Goal: Information Seeking & Learning: Learn about a topic

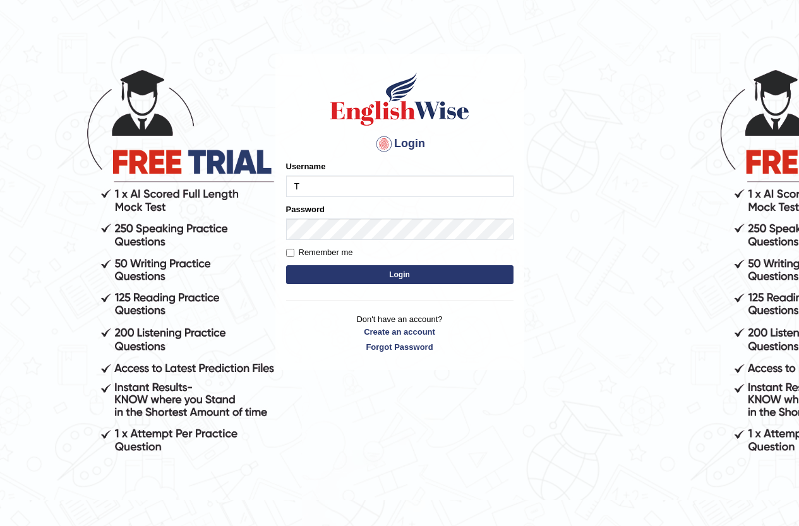
scroll to position [63, 0]
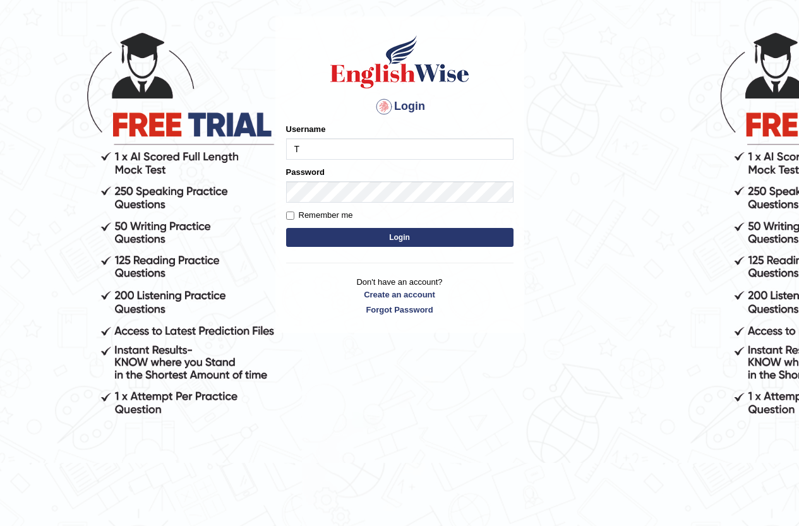
click at [327, 150] on input "T" at bounding box center [399, 148] width 227 height 21
type input "Tia50"
click at [452, 239] on button "Login" at bounding box center [399, 237] width 227 height 19
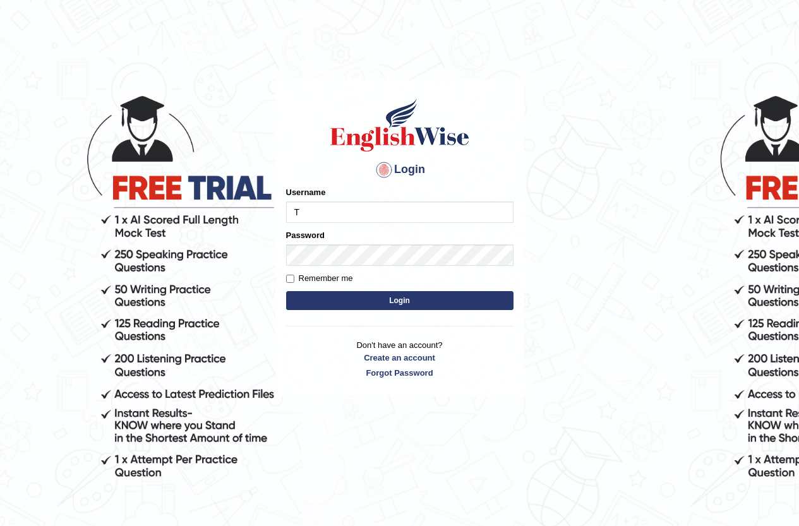
type input "Tia50"
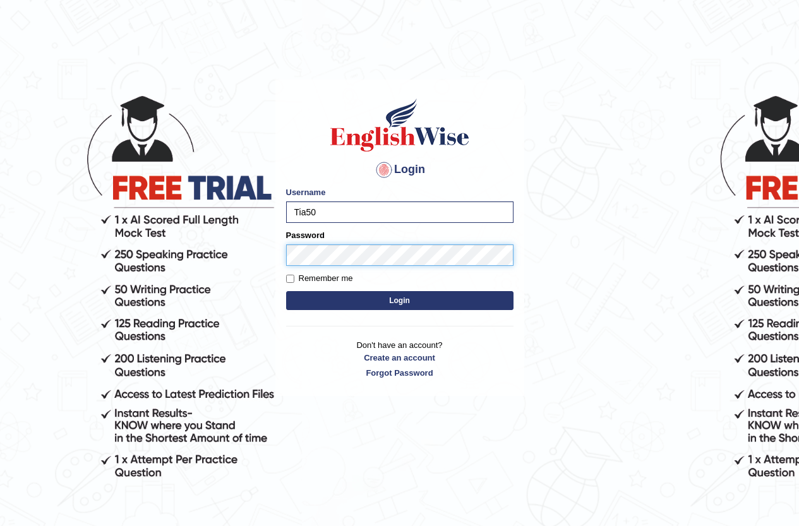
click at [286, 291] on button "Login" at bounding box center [399, 300] width 227 height 19
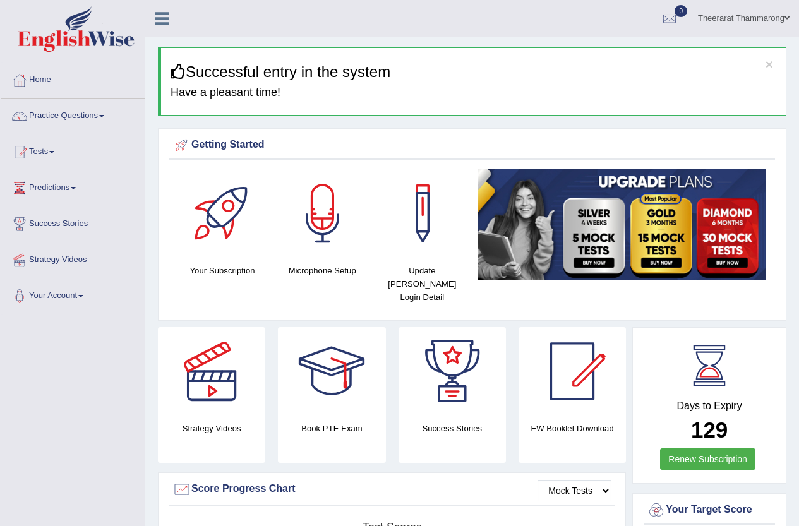
click at [273, 448] on div "Book PTE Exam" at bounding box center [332, 395] width 120 height 136
drag, startPoint x: 575, startPoint y: 471, endPoint x: 808, endPoint y: 551, distance: 245.7
click at [798, 526] on html "Toggle navigation Home Practice Questions Speaking Practice Read Aloud Repeat S…" at bounding box center [399, 263] width 799 height 526
click at [68, 116] on link "Practice Questions" at bounding box center [73, 115] width 144 height 32
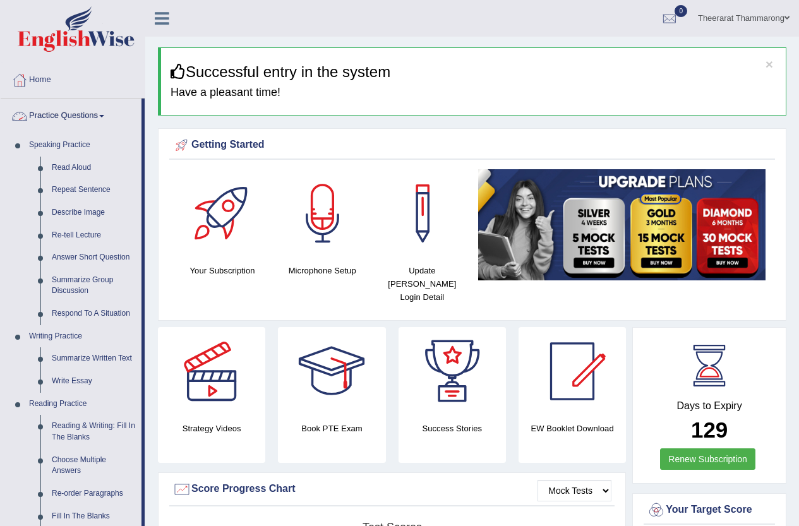
click at [79, 113] on link "Practice Questions" at bounding box center [71, 115] width 141 height 32
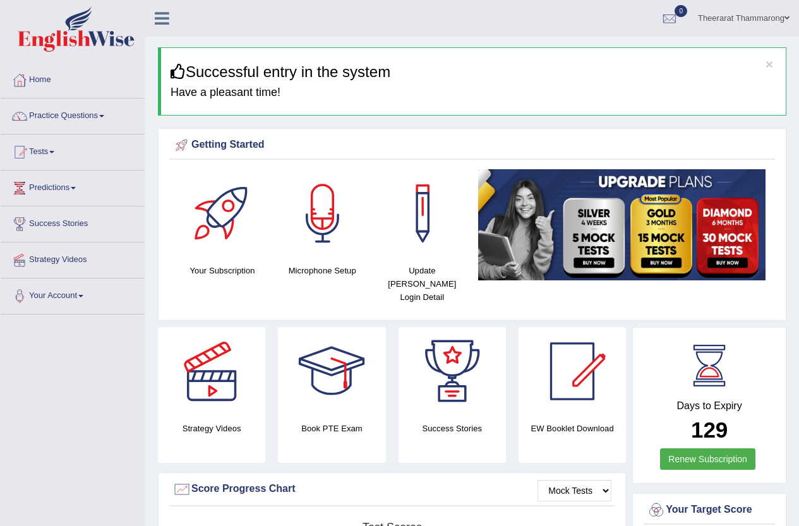
click at [45, 152] on link "Tests" at bounding box center [73, 151] width 144 height 32
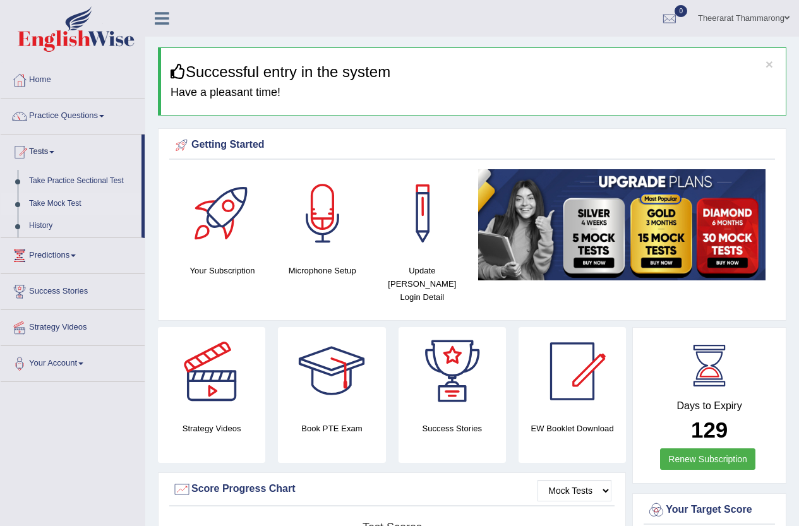
click at [51, 201] on link "Take Mock Test" at bounding box center [82, 204] width 118 height 23
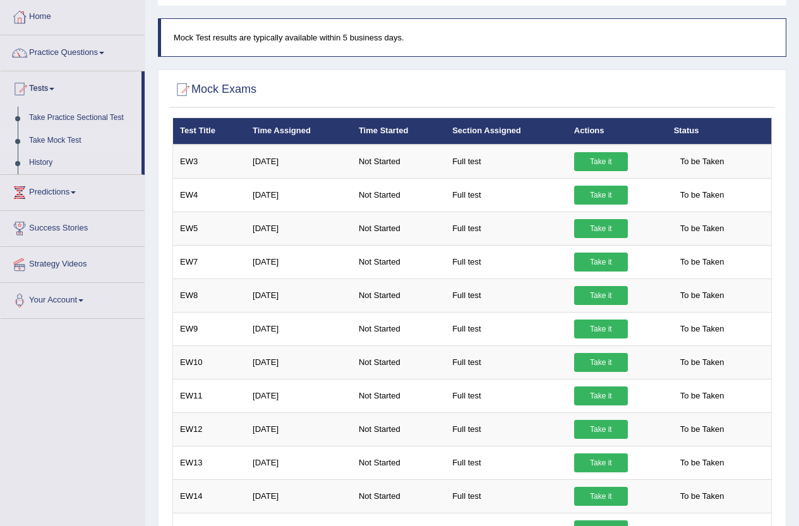
scroll to position [126, 0]
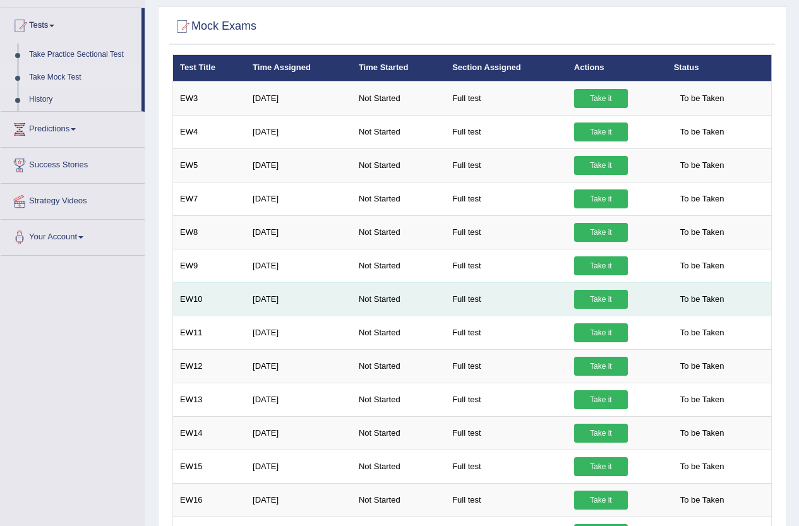
click at [595, 299] on link "Take it" at bounding box center [601, 299] width 54 height 19
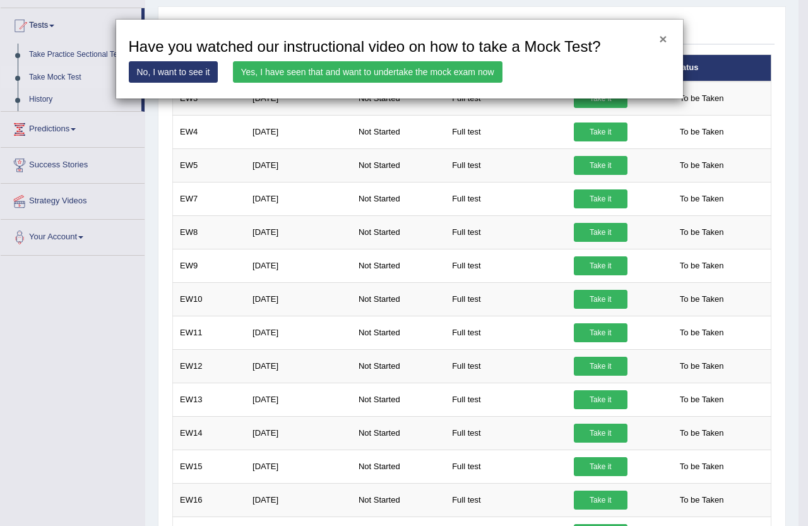
click at [664, 40] on button "×" at bounding box center [663, 38] width 8 height 13
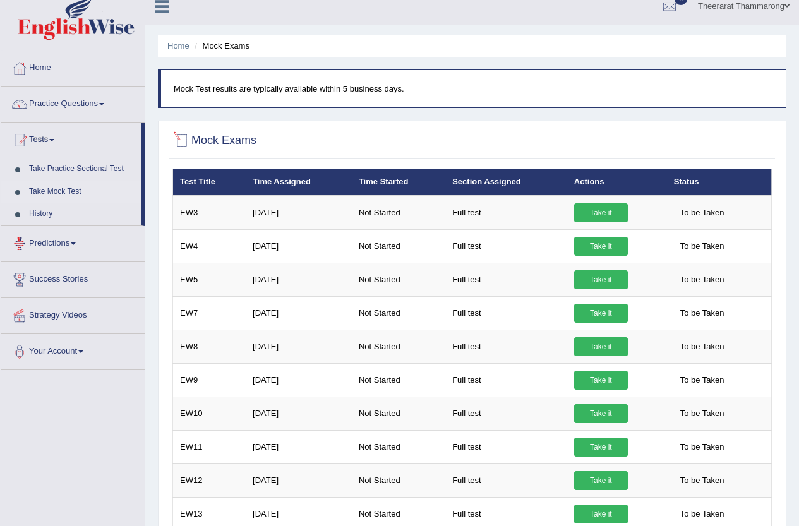
scroll to position [0, 0]
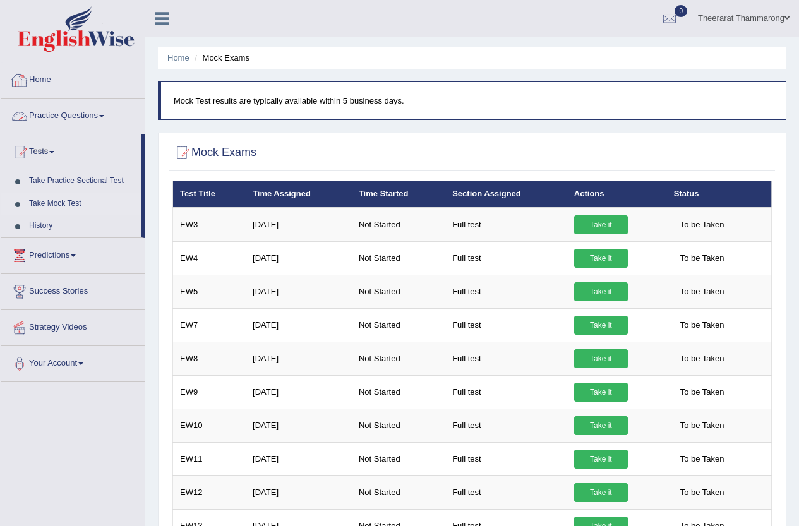
click at [75, 116] on link "Practice Questions" at bounding box center [73, 115] width 144 height 32
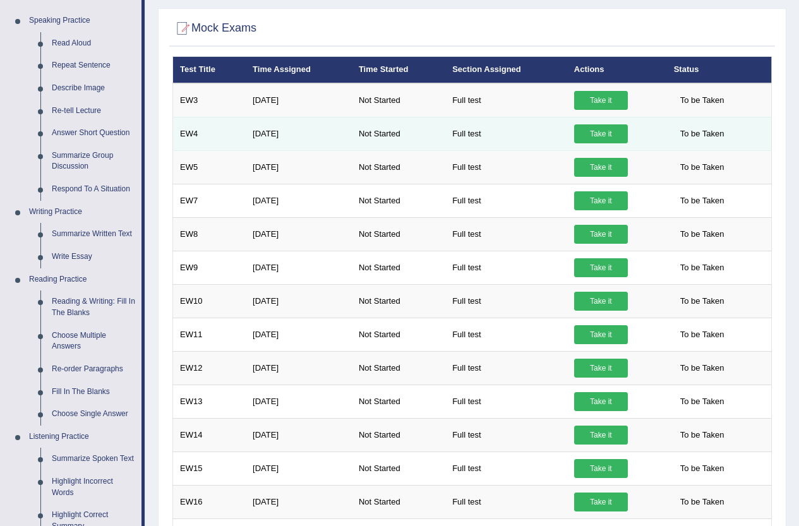
scroll to position [126, 0]
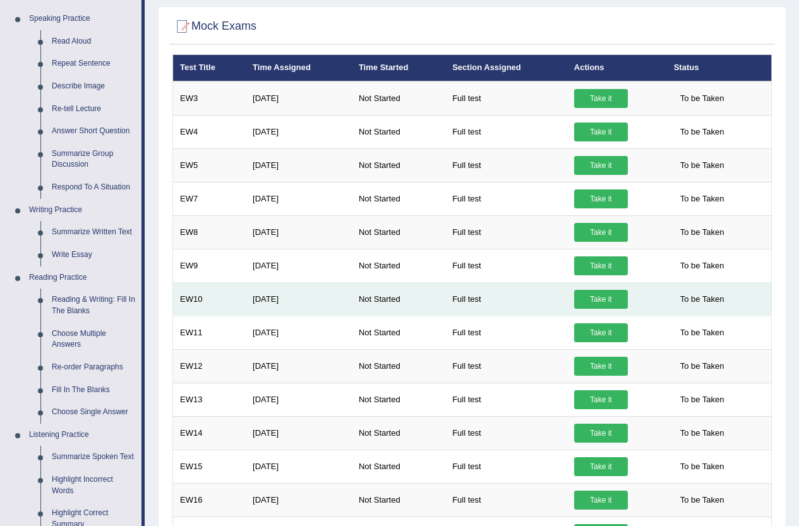
click at [592, 296] on link "Take it" at bounding box center [601, 299] width 54 height 19
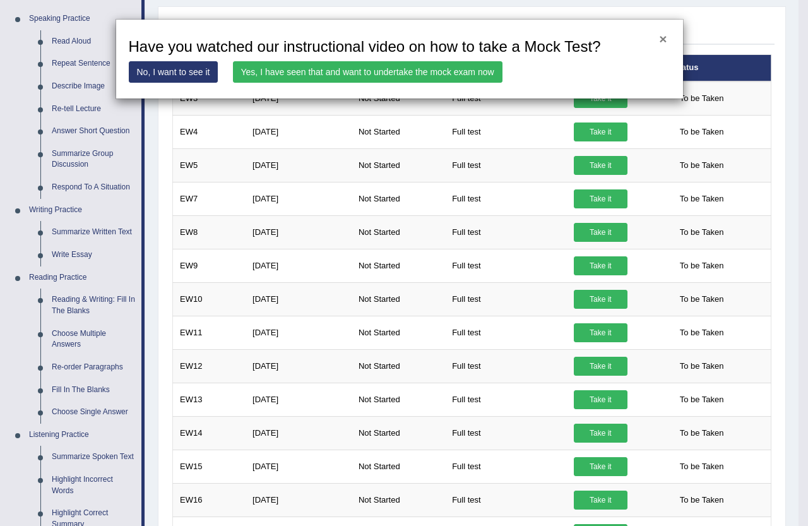
click at [664, 39] on button "×" at bounding box center [663, 38] width 8 height 13
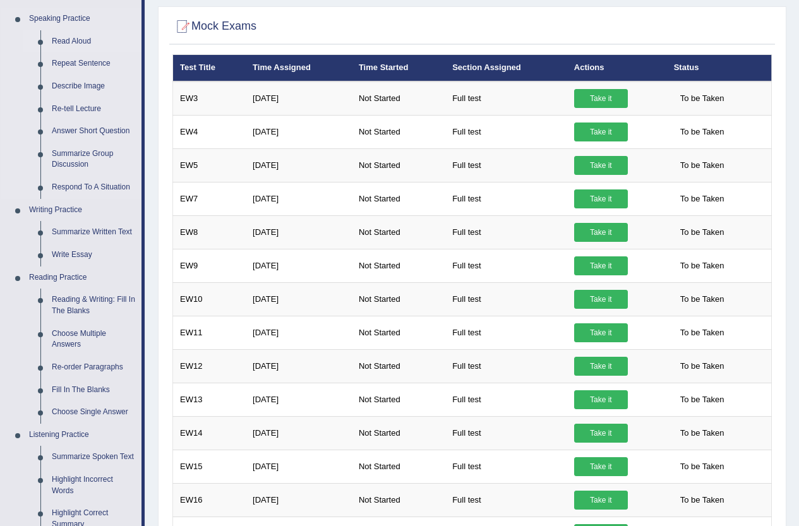
click at [69, 39] on link "Read Aloud" at bounding box center [93, 41] width 95 height 23
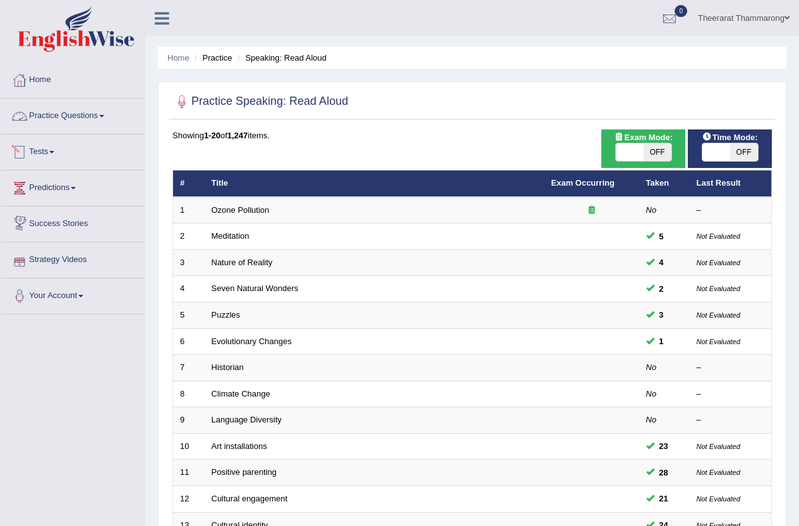
click at [40, 117] on link "Practice Questions" at bounding box center [73, 115] width 144 height 32
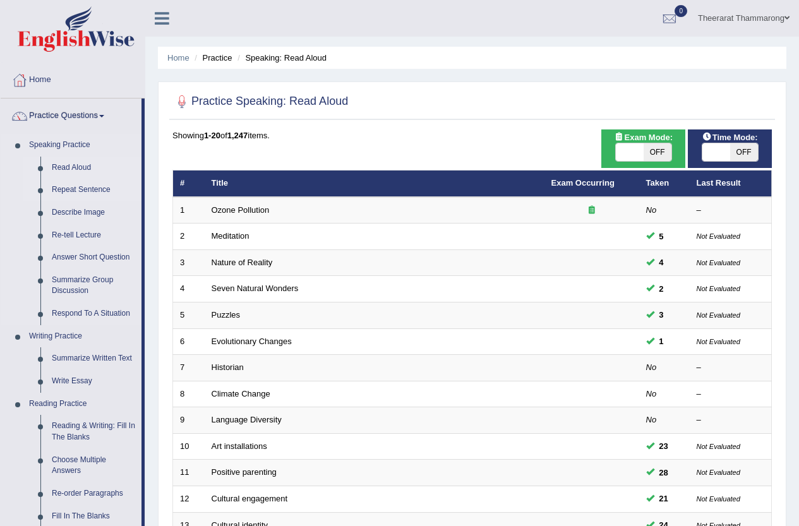
click at [58, 189] on link "Repeat Sentence" at bounding box center [93, 190] width 95 height 23
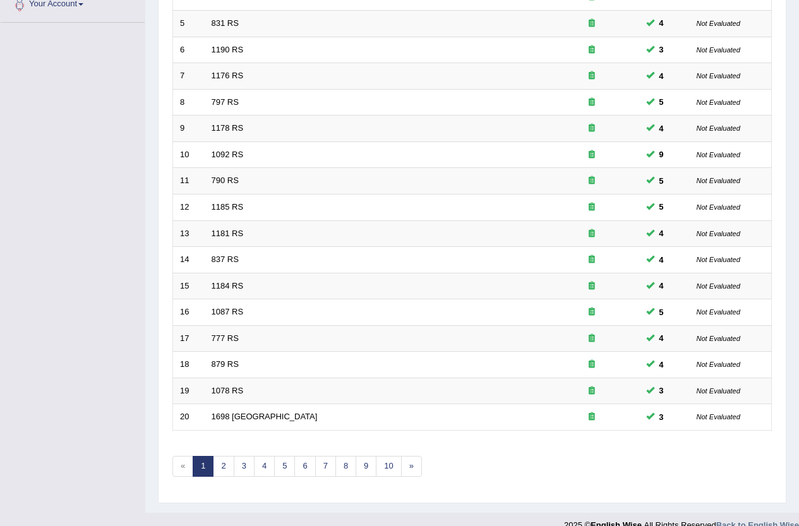
scroll to position [310, 0]
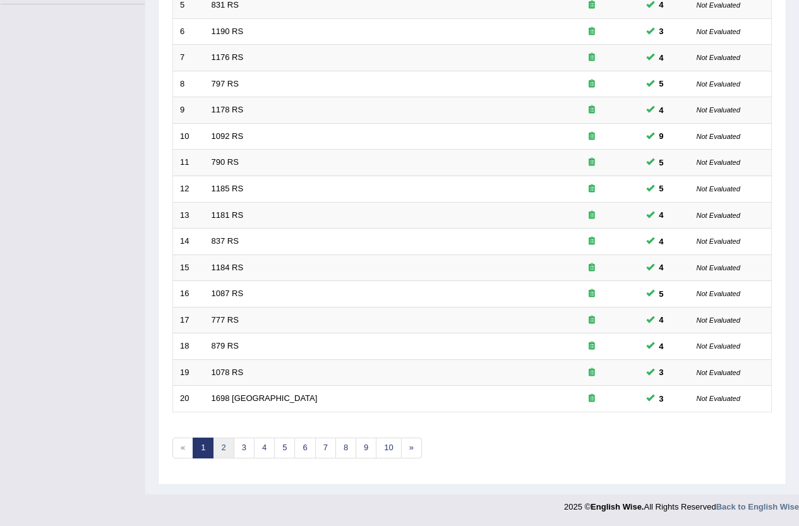
click at [220, 447] on link "2" at bounding box center [223, 448] width 21 height 21
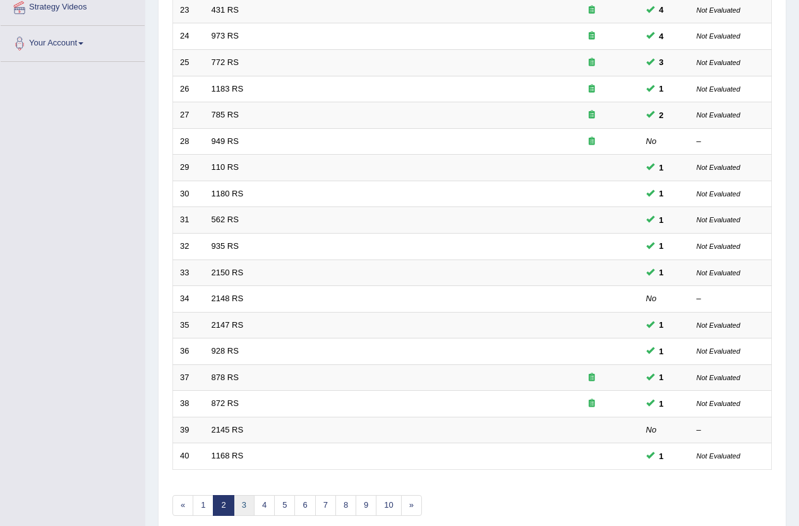
click at [241, 508] on link "3" at bounding box center [244, 505] width 21 height 21
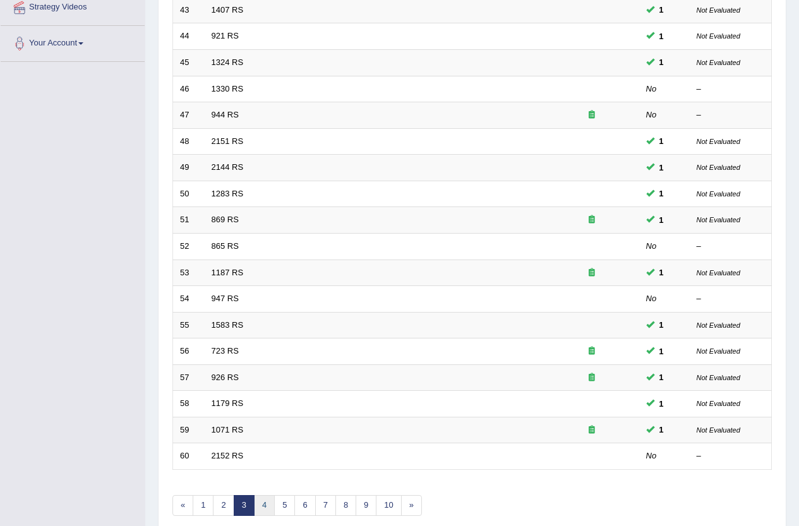
click at [258, 502] on link "4" at bounding box center [264, 505] width 21 height 21
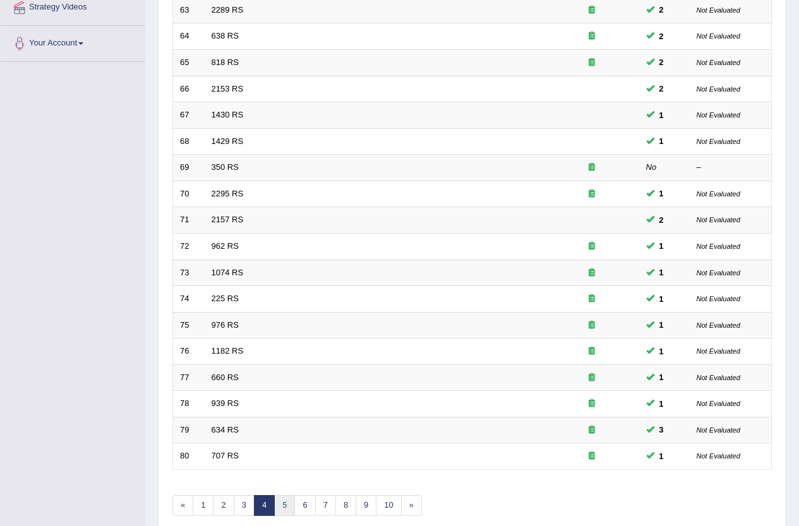
click at [284, 500] on link "5" at bounding box center [284, 505] width 21 height 21
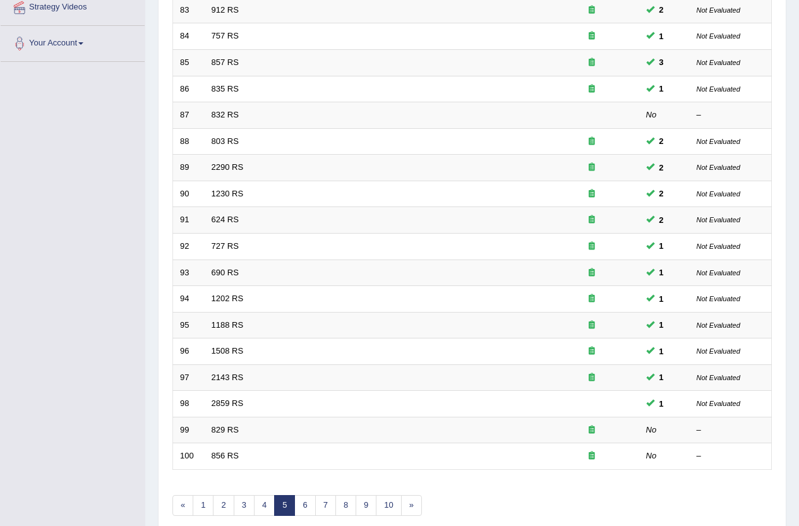
scroll to position [310, 0]
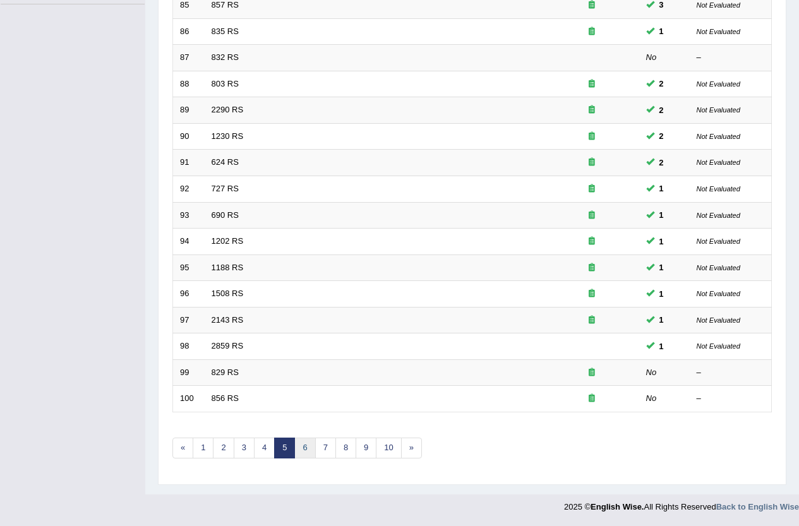
click at [309, 452] on link "6" at bounding box center [304, 448] width 21 height 21
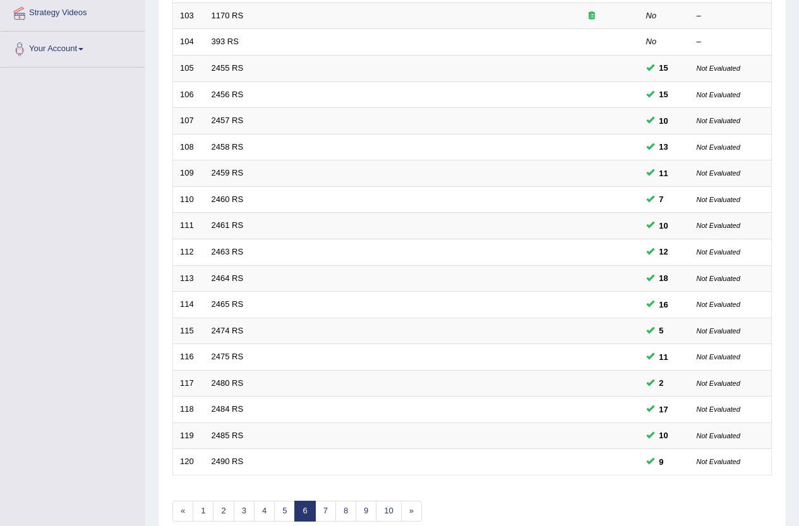
scroll to position [310, 0]
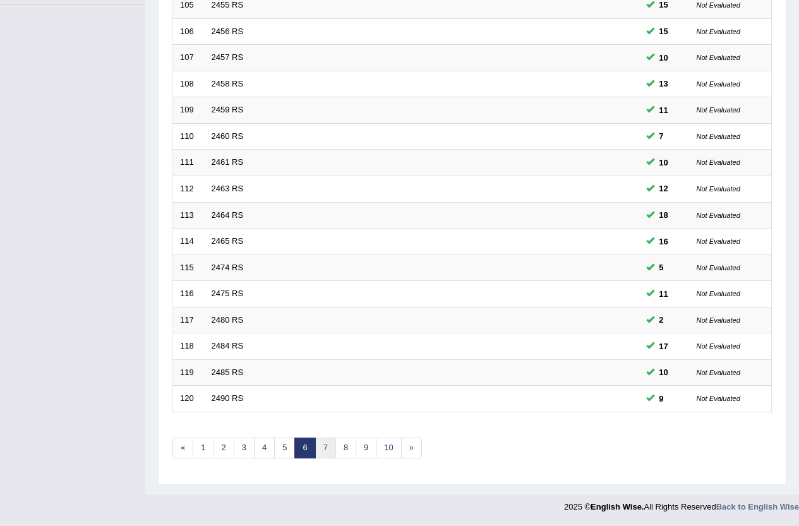
click at [333, 451] on link "7" at bounding box center [325, 448] width 21 height 21
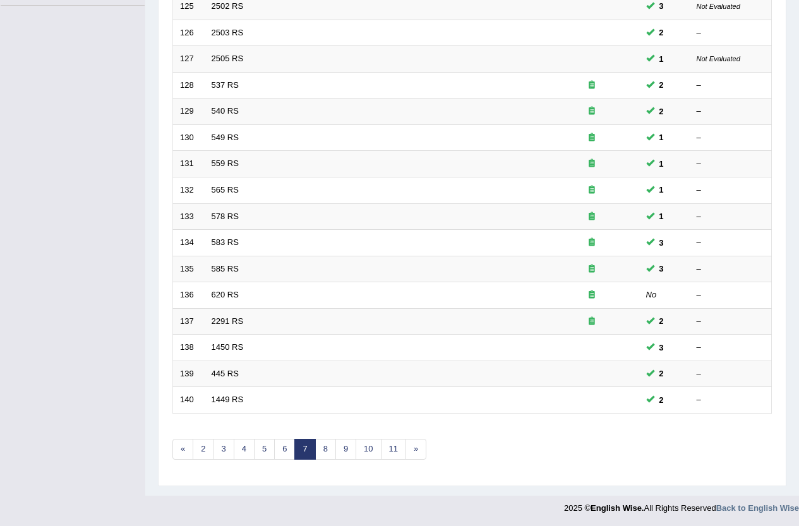
scroll to position [310, 0]
click at [324, 443] on link "8" at bounding box center [325, 448] width 21 height 21
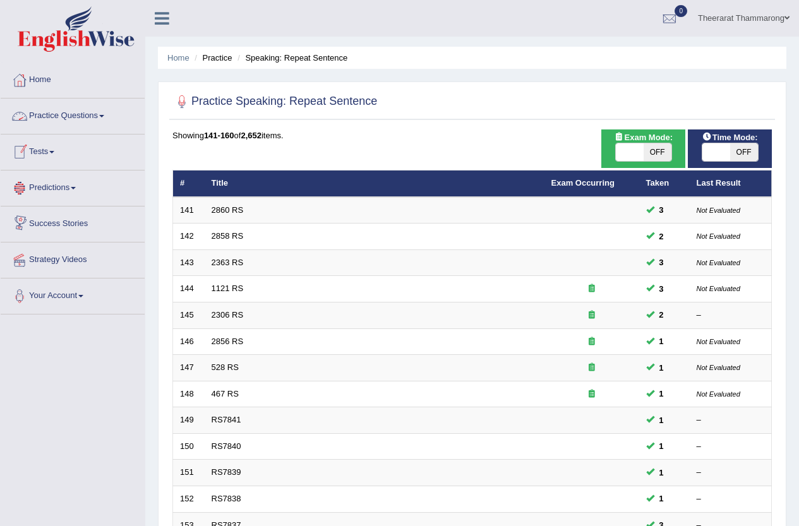
click at [84, 111] on link "Practice Questions" at bounding box center [73, 115] width 144 height 32
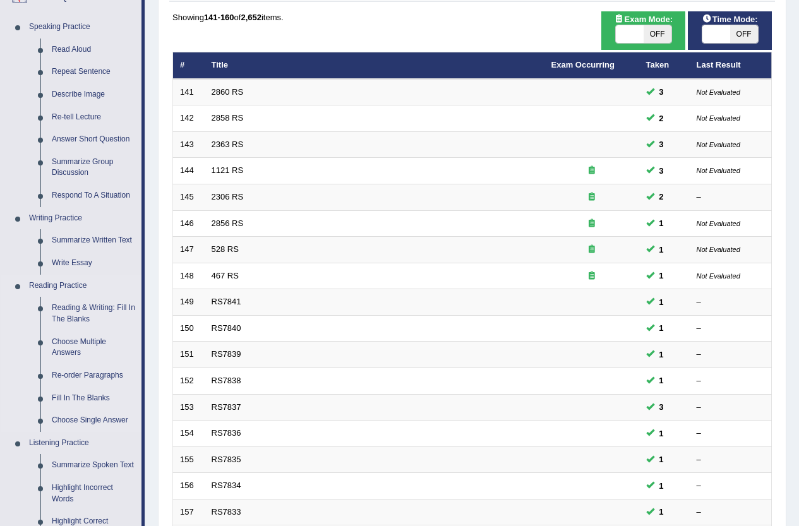
scroll to position [126, 0]
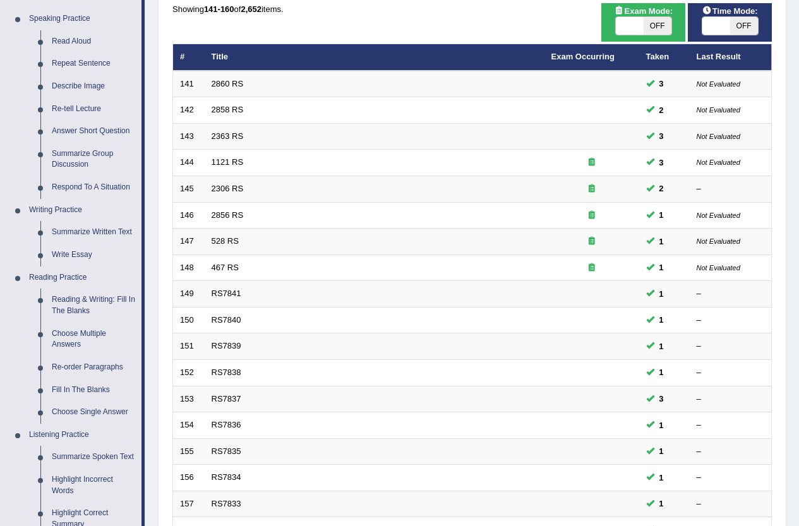
click at [78, 253] on link "Write Essay" at bounding box center [93, 255] width 95 height 23
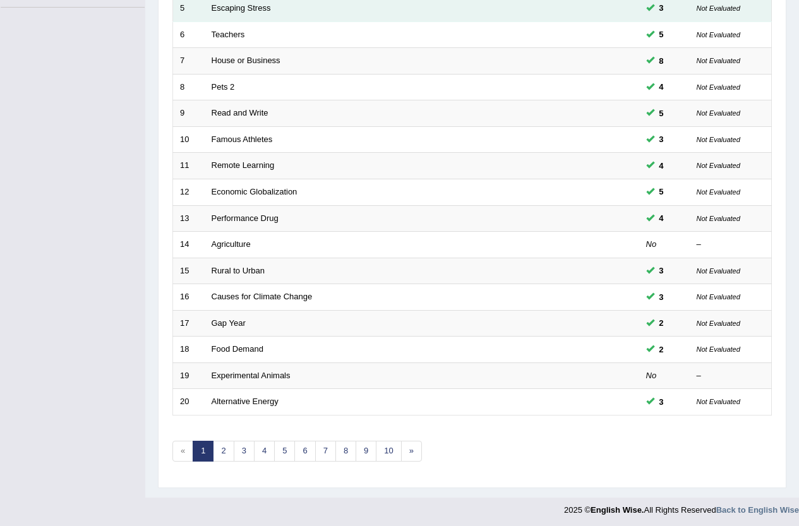
scroll to position [310, 0]
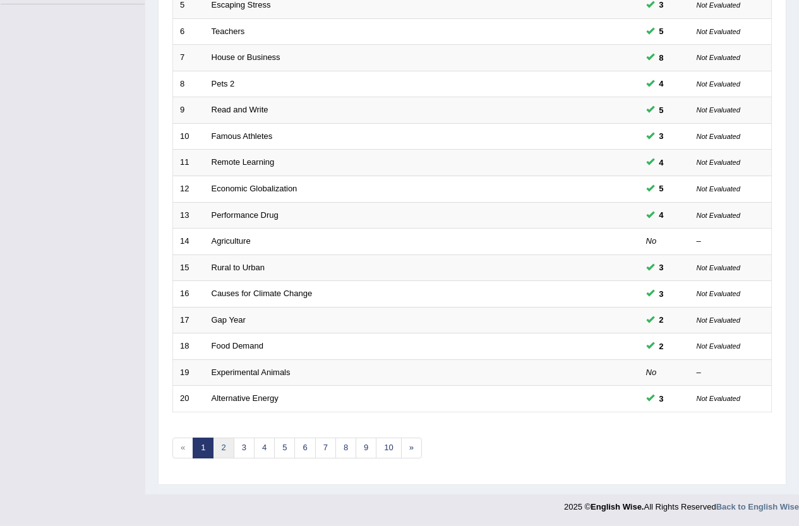
click at [225, 444] on link "2" at bounding box center [223, 448] width 21 height 21
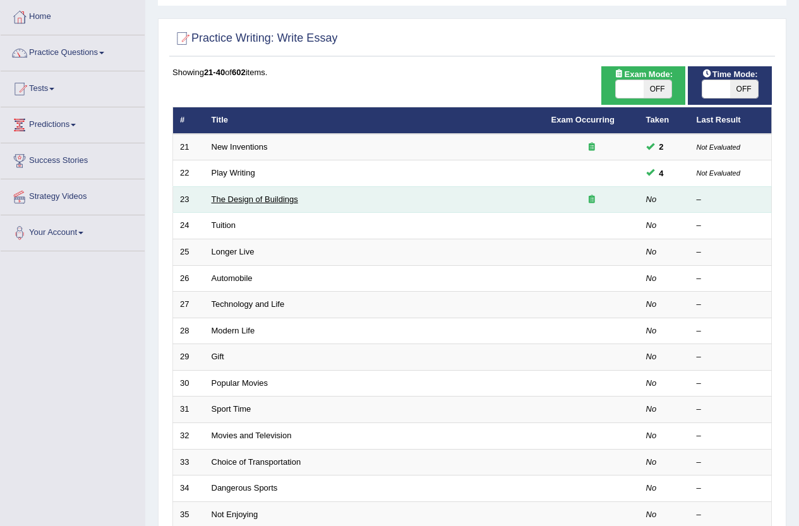
click at [227, 200] on link "The Design of Buildings" at bounding box center [255, 199] width 87 height 9
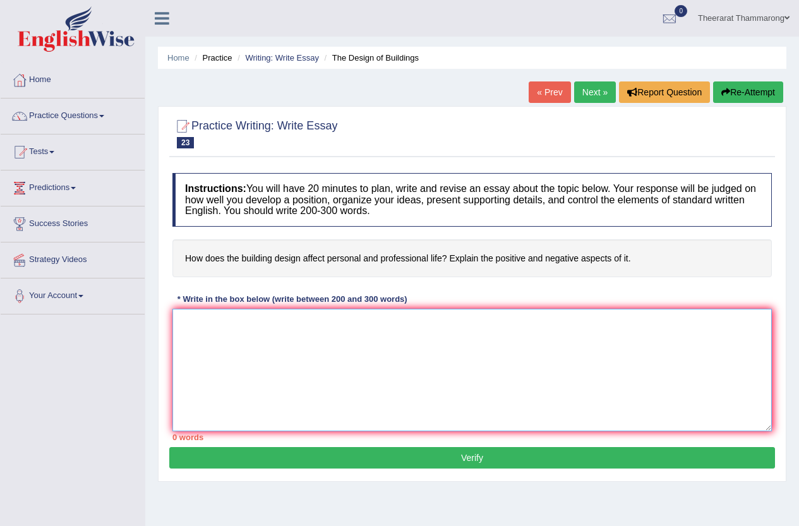
click at [326, 348] on textarea at bounding box center [471, 370] width 599 height 123
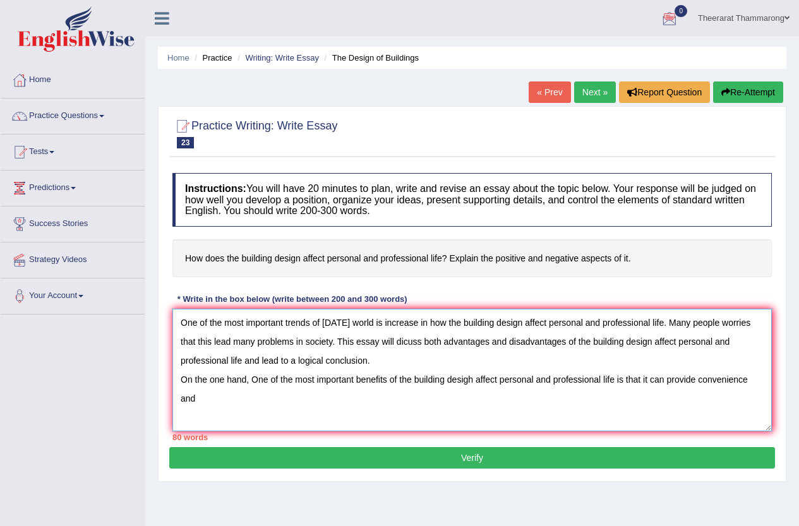
click at [748, 382] on textarea "One of the most important trends of today's world is increase in how the buildi…" at bounding box center [471, 370] width 599 height 123
click at [210, 404] on textarea "One of the most important trends of today's world is increase in how the buildi…" at bounding box center [471, 370] width 599 height 123
click at [272, 400] on textarea "One of the most important trends of today's world is increase in how the buildi…" at bounding box center [471, 370] width 599 height 123
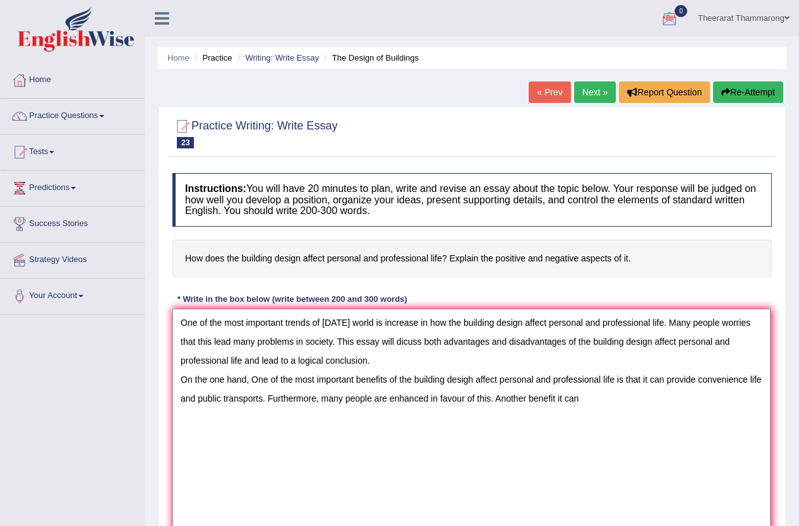
drag, startPoint x: 767, startPoint y: 430, endPoint x: 766, endPoint y: 551, distance: 120.6
click at [766, 526] on html "Toggle navigation Home Practice Questions Speaking Practice Read Aloud Repeat S…" at bounding box center [399, 263] width 799 height 526
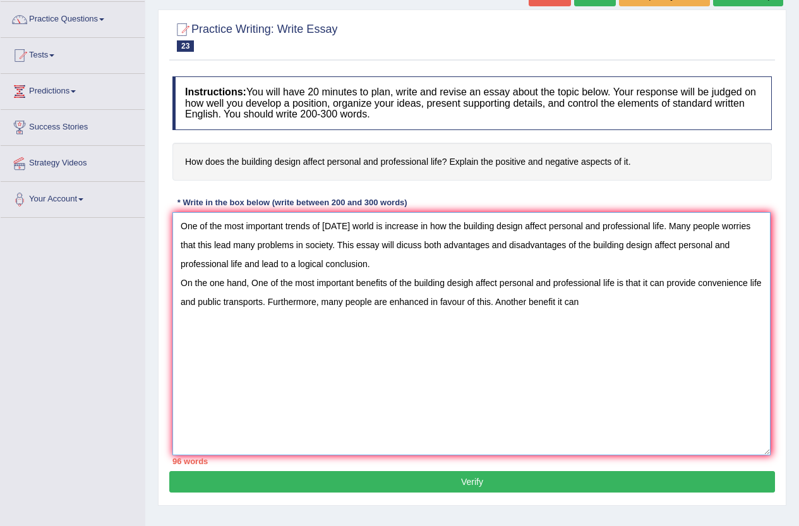
scroll to position [126, 0]
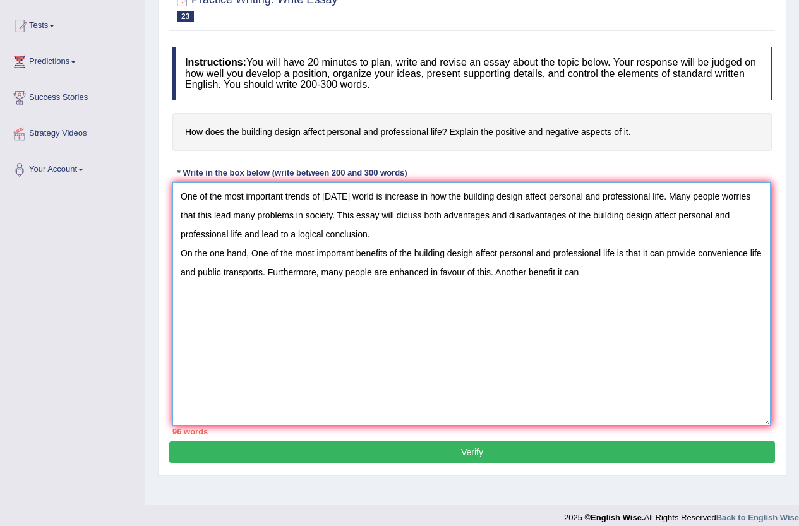
click at [556, 271] on textarea "One of the most important trends of today's world is increase in how the buildi…" at bounding box center [471, 304] width 598 height 243
click at [674, 273] on textarea "One of the most important trends of today's world is increase in how the buildi…" at bounding box center [471, 304] width 598 height 243
click at [692, 269] on textarea "One of the most important trends of today's world is increase in how the buildi…" at bounding box center [471, 304] width 598 height 243
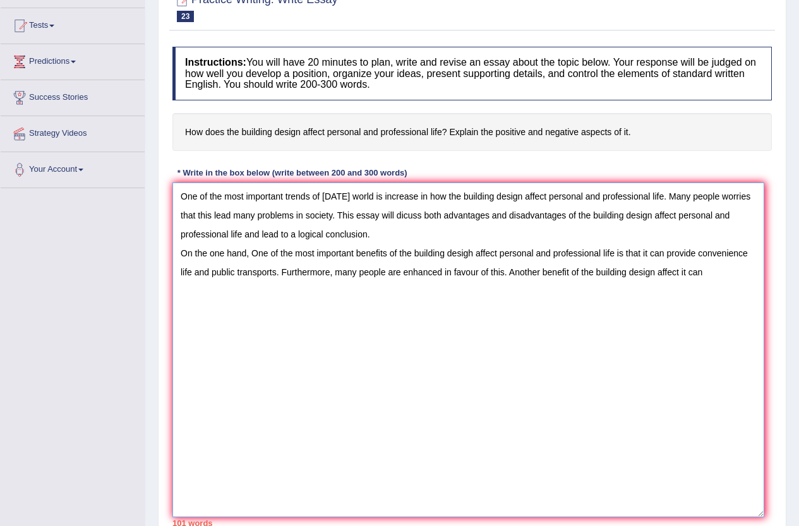
drag, startPoint x: 767, startPoint y: 421, endPoint x: 761, endPoint y: 512, distance: 91.8
click at [761, 512] on textarea "One of the most important trends of today's world is increase in how the buildi…" at bounding box center [468, 350] width 592 height 335
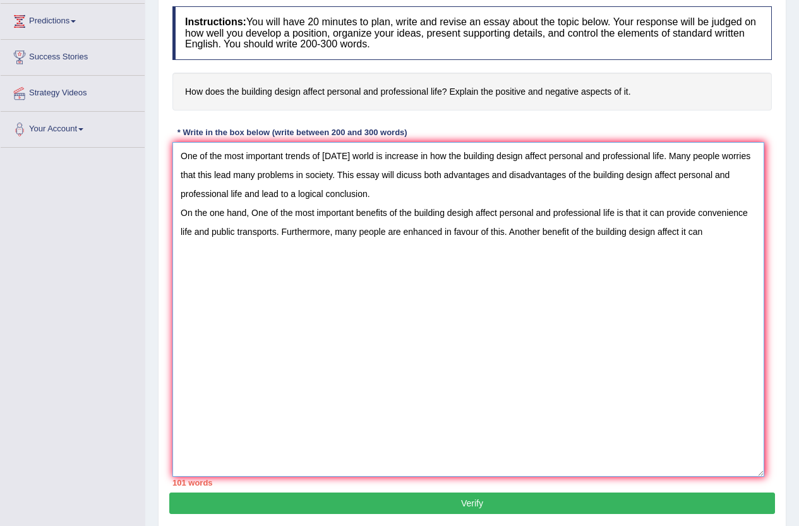
scroll to position [189, 0]
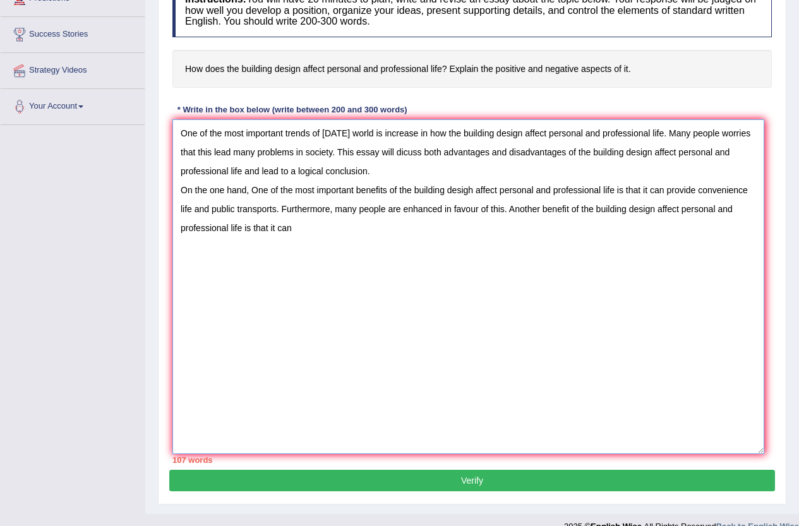
click at [443, 208] on textarea "One of the most important trends of today's world is increase in how the buildi…" at bounding box center [468, 286] width 592 height 335
click at [246, 234] on textarea "One of the most important trends of today's world is increase in how the buildi…" at bounding box center [468, 286] width 592 height 335
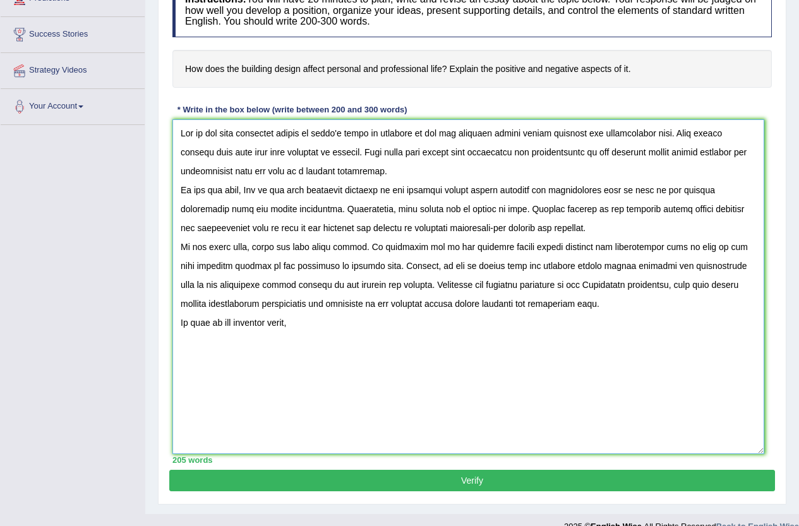
click at [234, 323] on textarea at bounding box center [468, 286] width 592 height 335
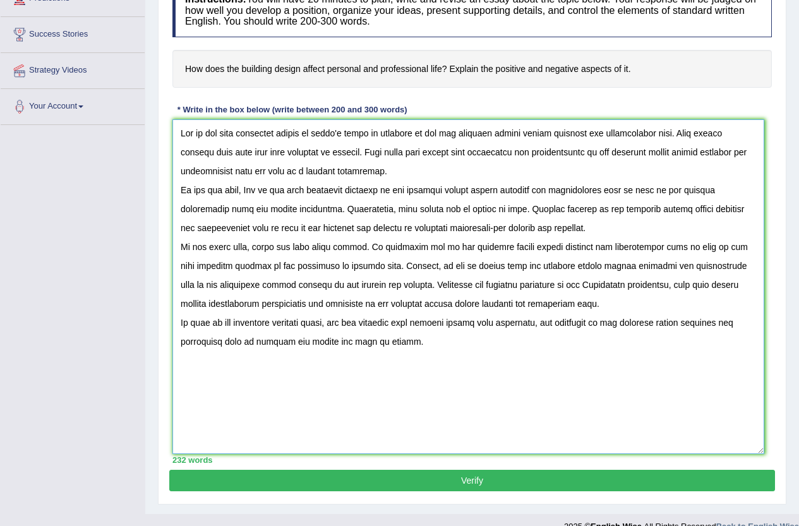
type textarea "One of the most important trends of today's world is increase in how the buildi…"
click at [364, 477] on button "Verify" at bounding box center [472, 480] width 606 height 21
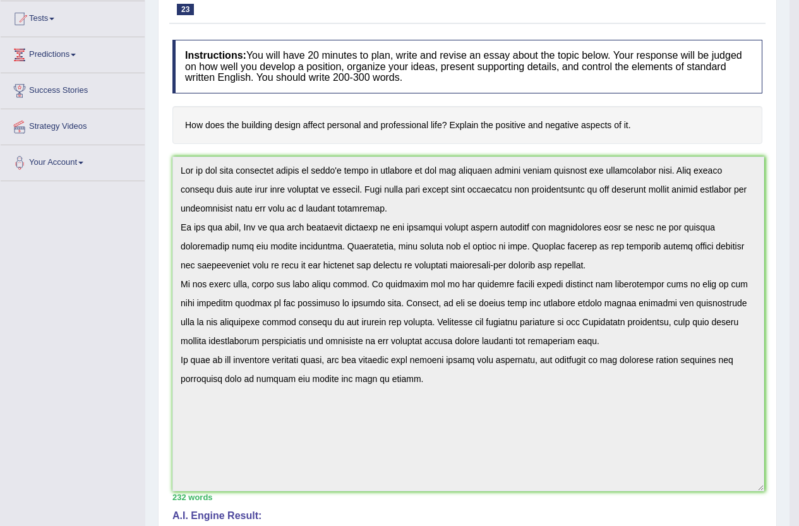
scroll to position [126, 0]
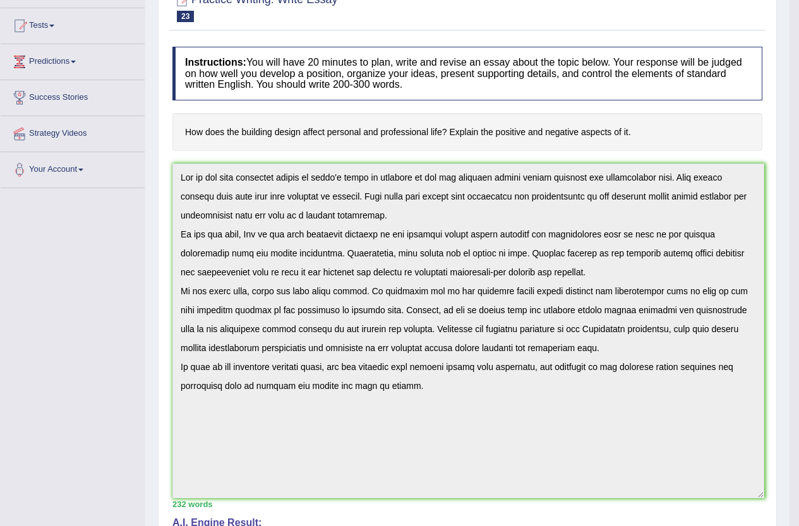
click at [162, 165] on div "Practice Writing: Write Essay 23 The Design of Buildings Instructions: You will…" at bounding box center [467, 442] width 619 height 924
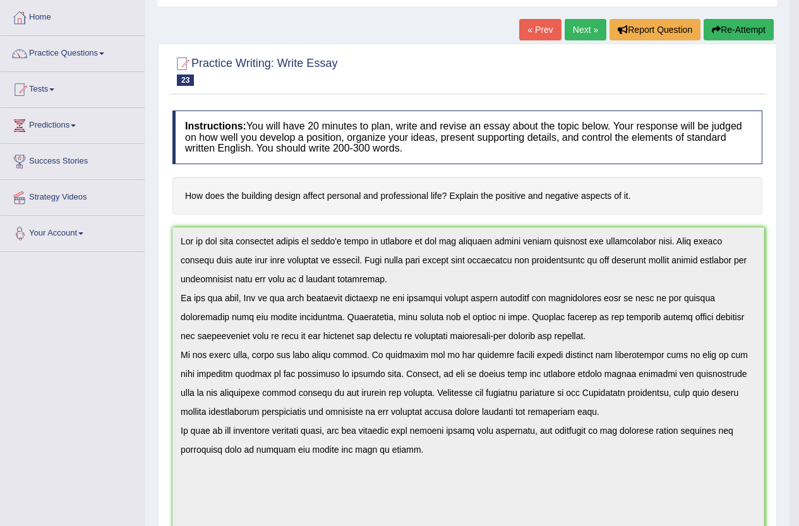
scroll to position [0, 0]
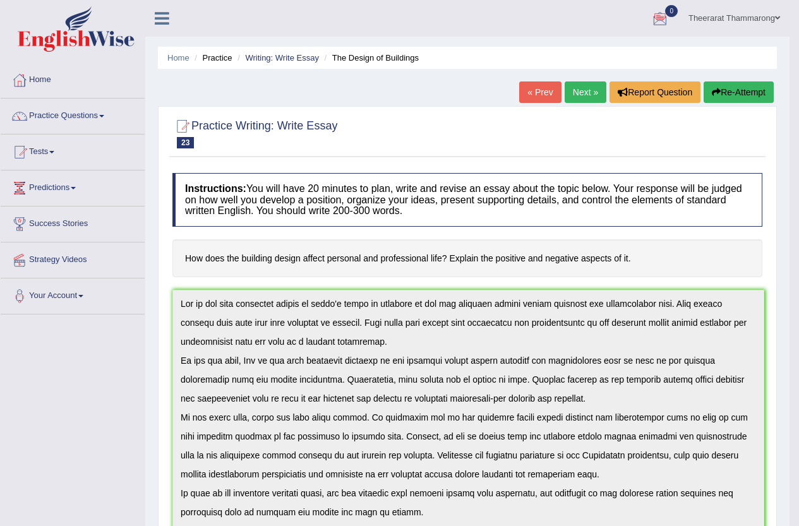
click at [747, 90] on button "Re-Attempt" at bounding box center [739, 91] width 70 height 21
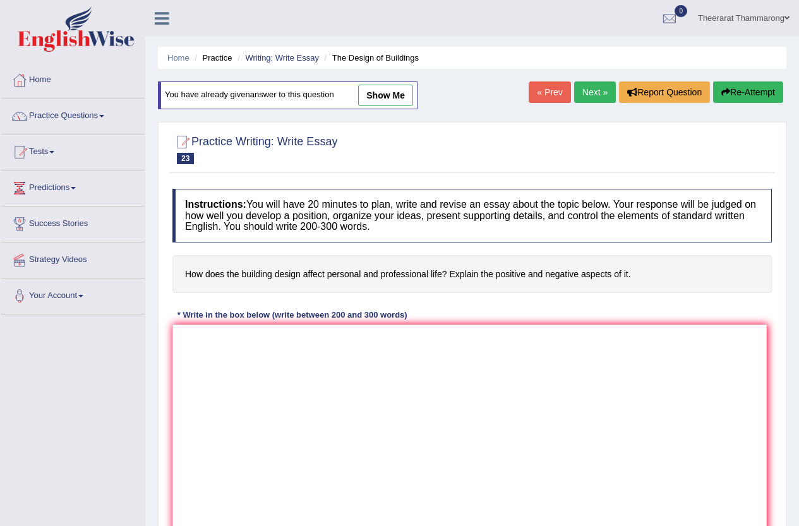
drag, startPoint x: 770, startPoint y: 445, endPoint x: 766, endPoint y: 551, distance: 106.2
click at [766, 526] on html "Toggle navigation Home Practice Questions Speaking Practice Read Aloud Repeat S…" at bounding box center [399, 263] width 799 height 526
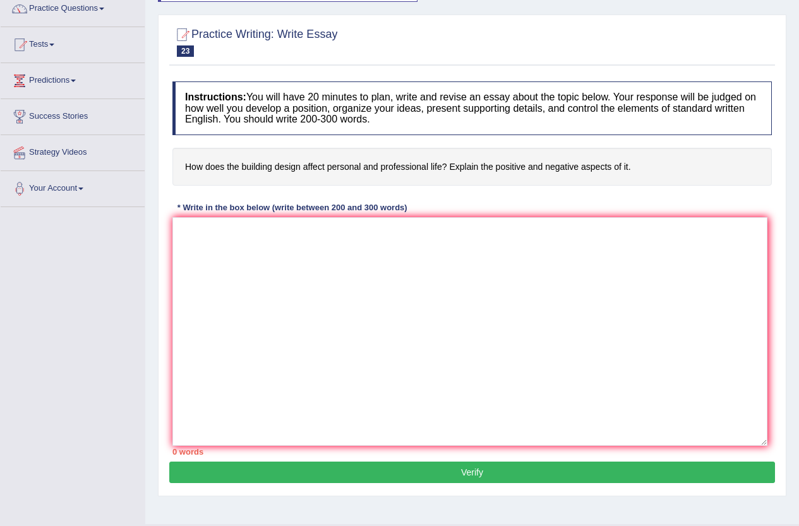
scroll to position [137, 0]
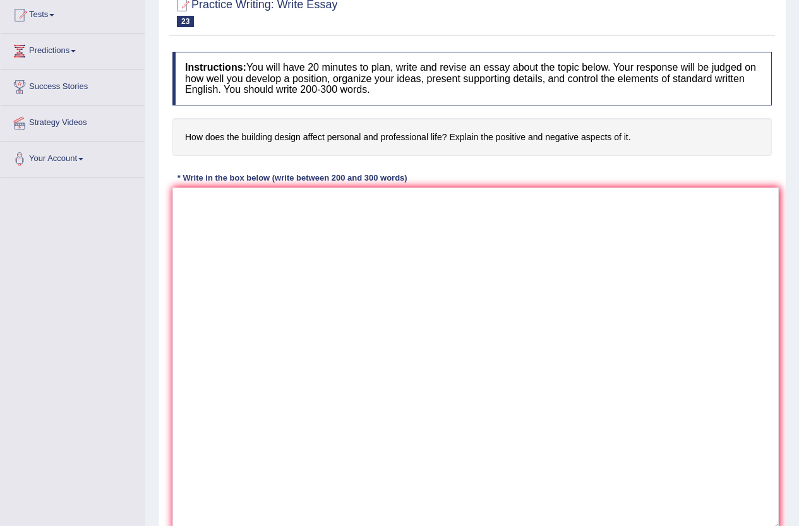
drag, startPoint x: 764, startPoint y: 412, endPoint x: 776, endPoint y: 541, distance: 128.7
click at [776, 389] on html "Toggle navigation Home Practice Questions Speaking Practice Read Aloud Repeat S…" at bounding box center [399, 126] width 799 height 526
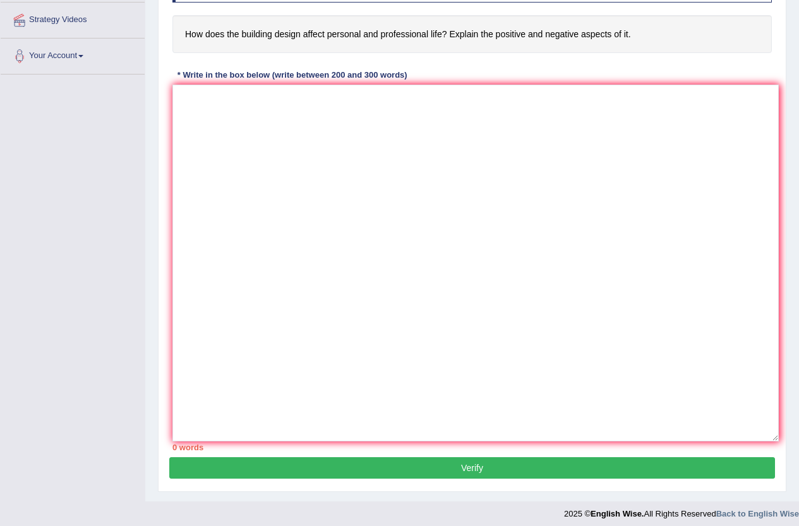
scroll to position [247, 0]
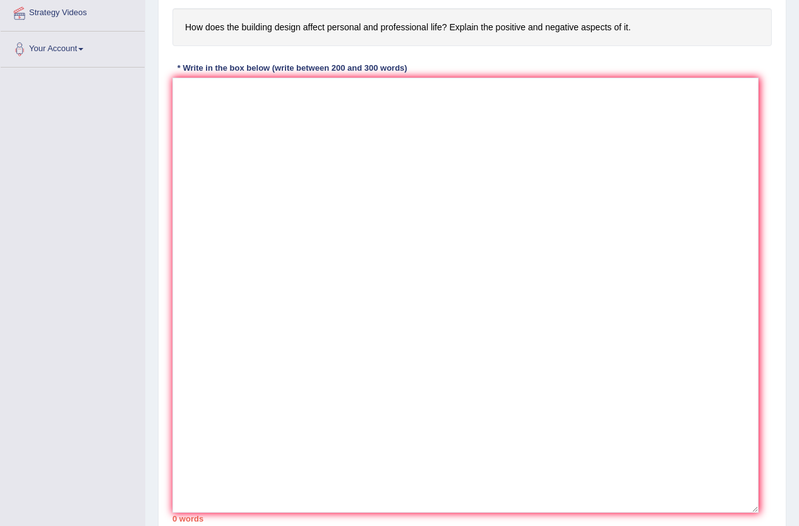
drag, startPoint x: 774, startPoint y: 432, endPoint x: 754, endPoint y: 510, distance: 80.9
click at [754, 510] on textarea at bounding box center [465, 295] width 586 height 435
click at [188, 91] on textarea at bounding box center [465, 295] width 586 height 435
paste textarea "One of the most important trends of [DATE] world is increase in how the buildin…"
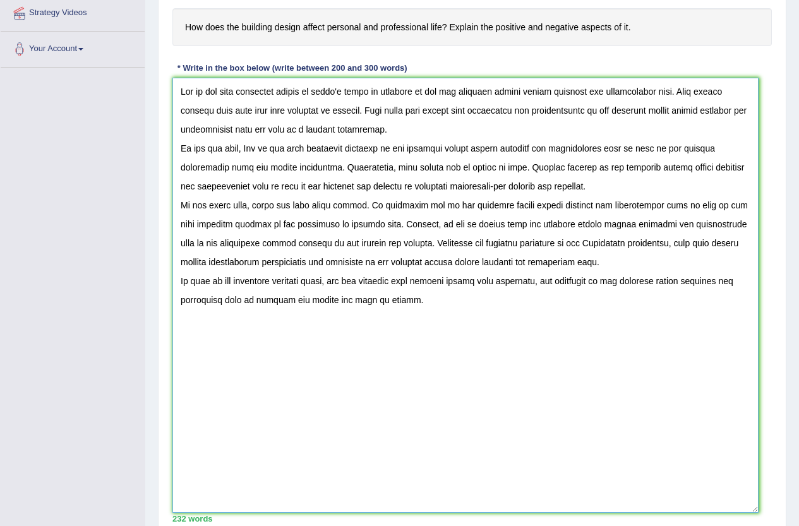
click at [435, 113] on textarea at bounding box center [465, 295] width 586 height 435
click at [243, 186] on textarea at bounding box center [465, 295] width 586 height 435
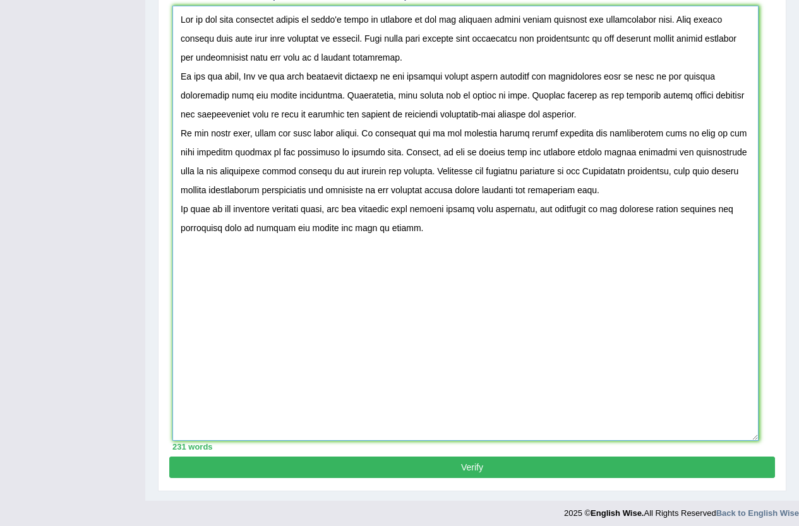
scroll to position [325, 0]
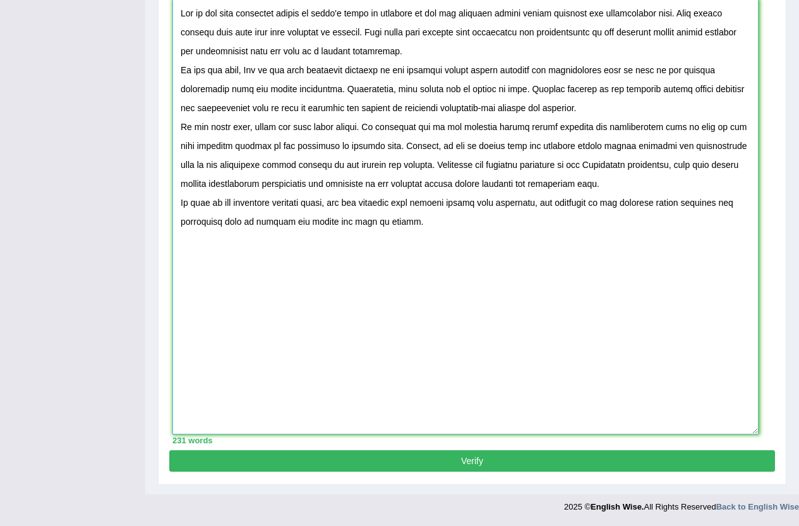
type textarea "One of the most important trends of [DATE] world is increase in how the buildin…"
click at [438, 469] on button "Verify" at bounding box center [472, 460] width 606 height 21
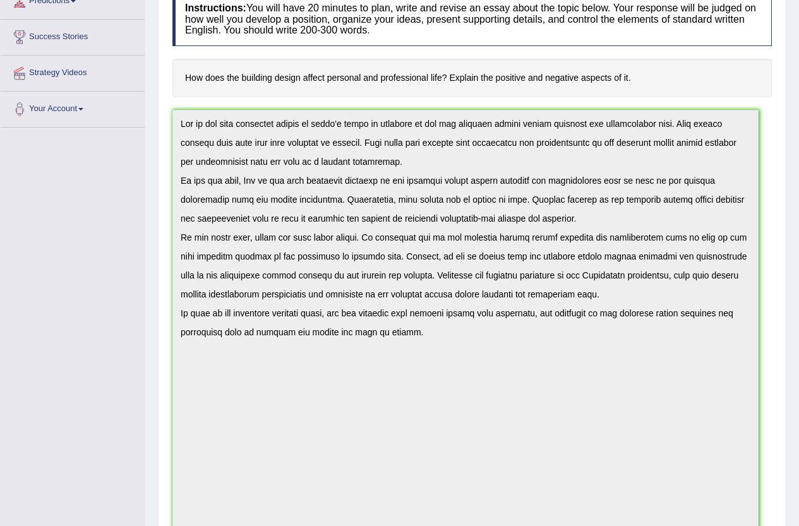
scroll to position [171, 0]
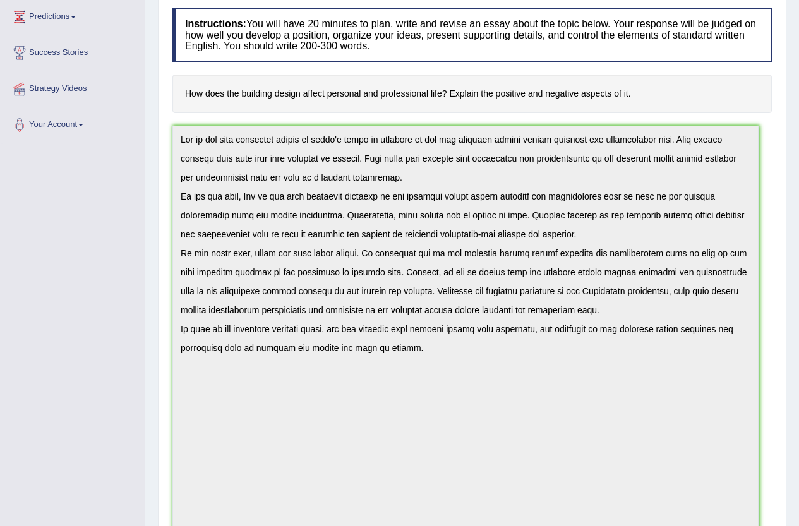
click at [128, 118] on div "Toggle navigation Home Practice Questions Speaking Practice Read Aloud Repeat S…" at bounding box center [399, 415] width 799 height 1172
click at [120, 102] on div "Toggle navigation Home Practice Questions Speaking Practice Read Aloud Repeat S…" at bounding box center [399, 415] width 799 height 1172
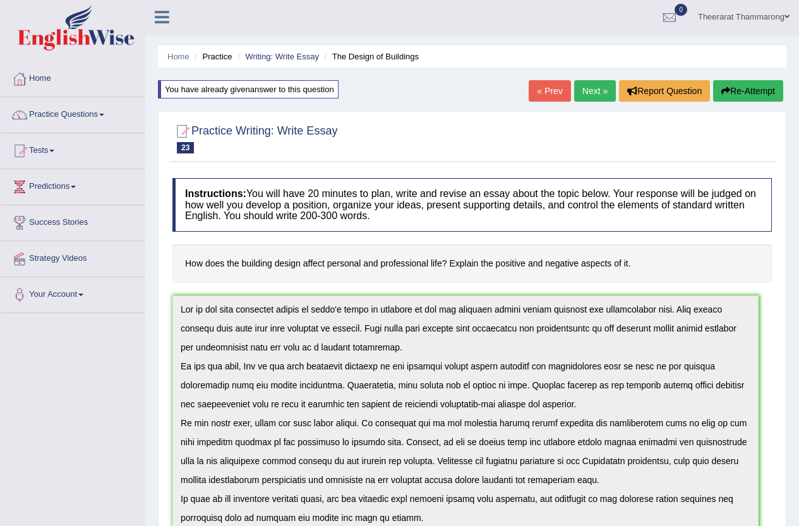
scroll to position [0, 0]
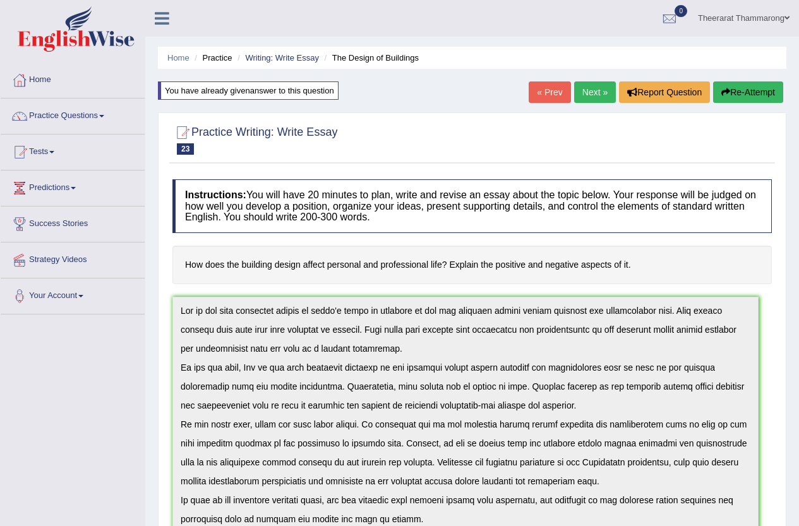
click at [742, 92] on button "Re-Attempt" at bounding box center [748, 91] width 70 height 21
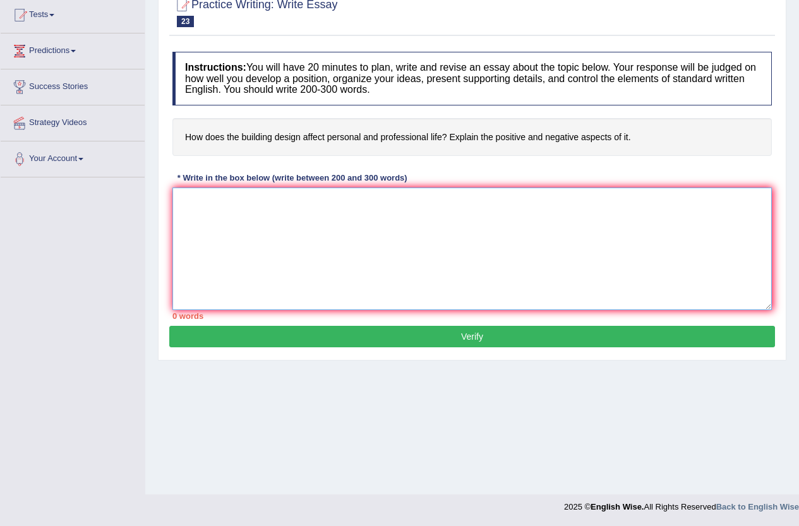
click at [215, 201] on textarea at bounding box center [471, 249] width 599 height 123
paste textarea "One of the most important trends of [DATE] world is increase in how the buildin…"
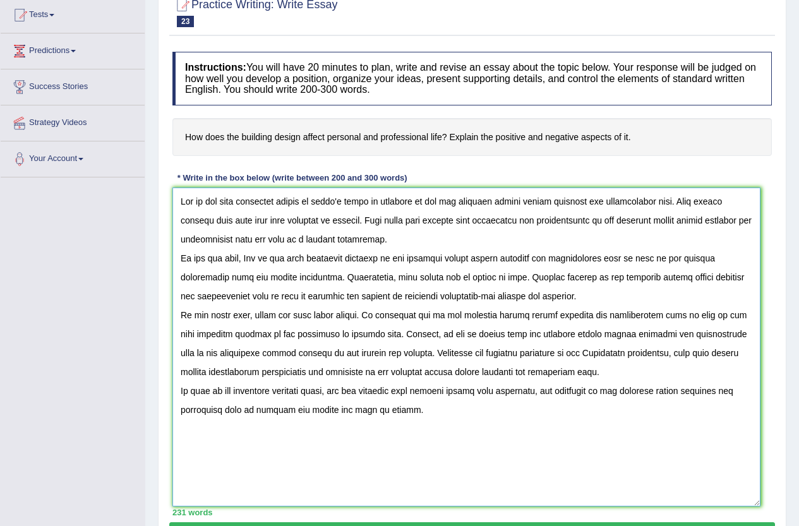
drag, startPoint x: 767, startPoint y: 306, endPoint x: 755, endPoint y: 502, distance: 196.8
click at [755, 502] on textarea at bounding box center [466, 347] width 588 height 319
click at [473, 256] on textarea at bounding box center [466, 347] width 588 height 319
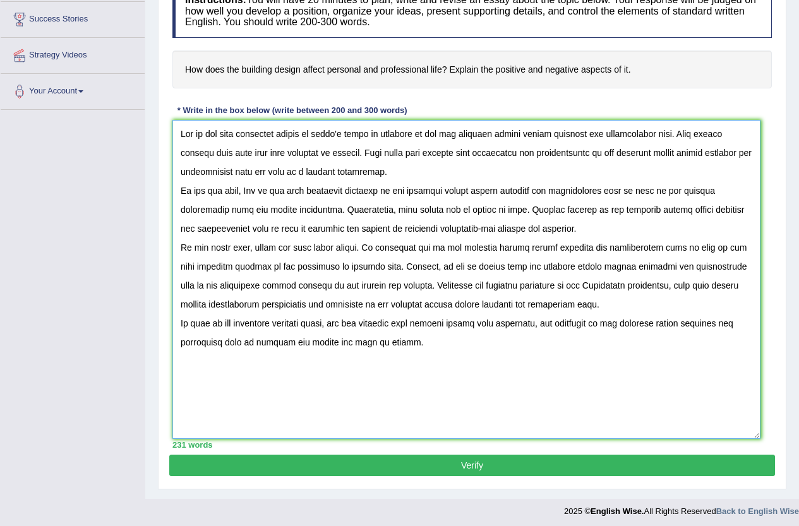
scroll to position [209, 0]
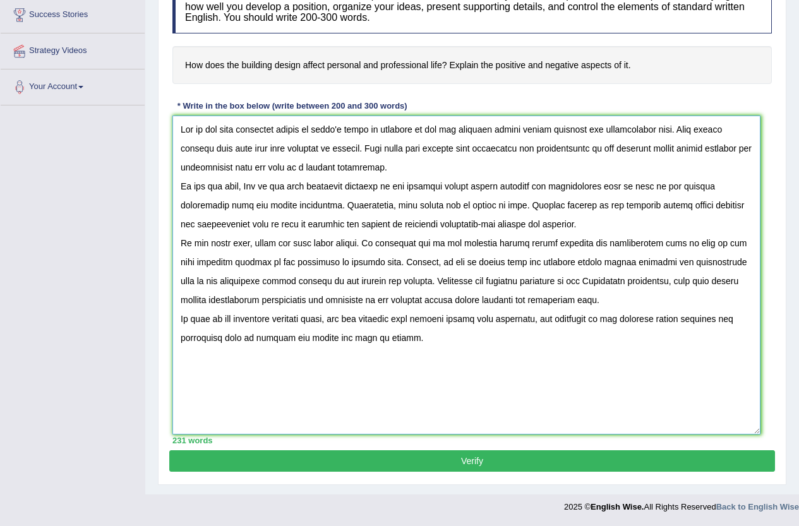
click at [188, 284] on textarea at bounding box center [466, 275] width 588 height 319
type textarea "One of the most important trends of today's world is increase in how the buildi…"
click at [452, 464] on button "Verify" at bounding box center [472, 460] width 606 height 21
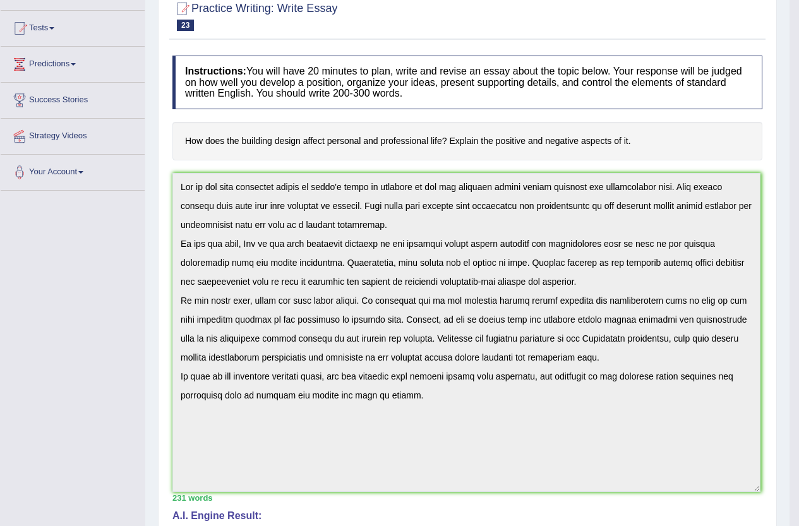
scroll to position [0, 0]
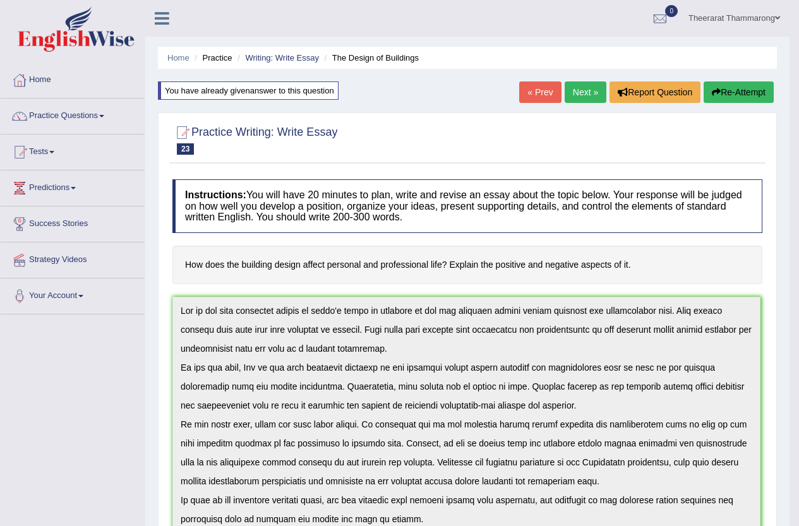
click at [39, 0] on html "Toggle navigation Home Practice Questions Speaking Practice Read Aloud Repeat S…" at bounding box center [399, 263] width 799 height 526
click at [717, 87] on button "Re-Attempt" at bounding box center [739, 91] width 70 height 21
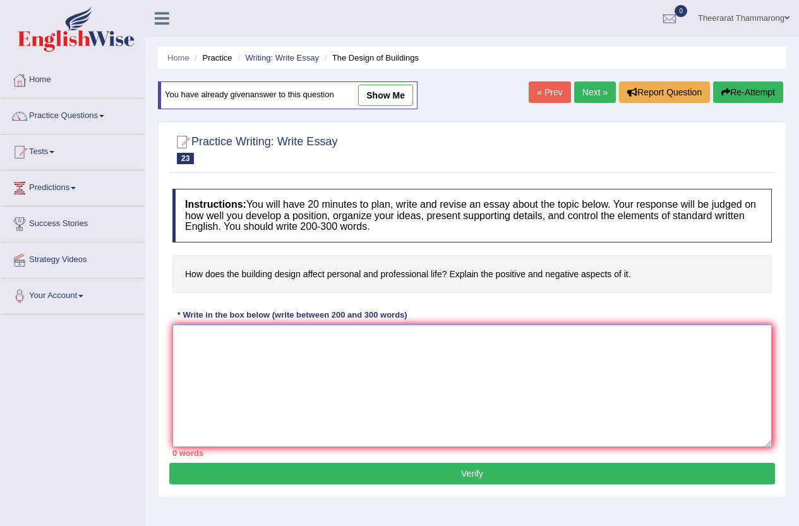
paste textarea "One of the most important trends of [DATE] world is increase in how the buildin…"
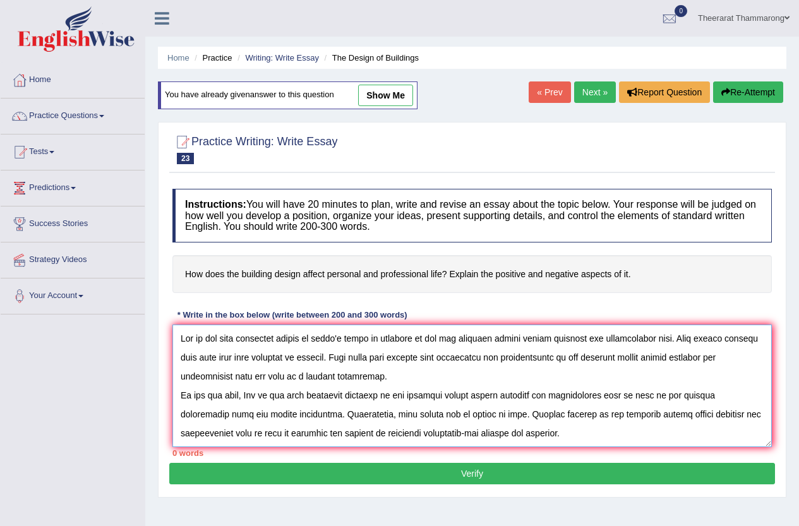
scroll to position [105, 0]
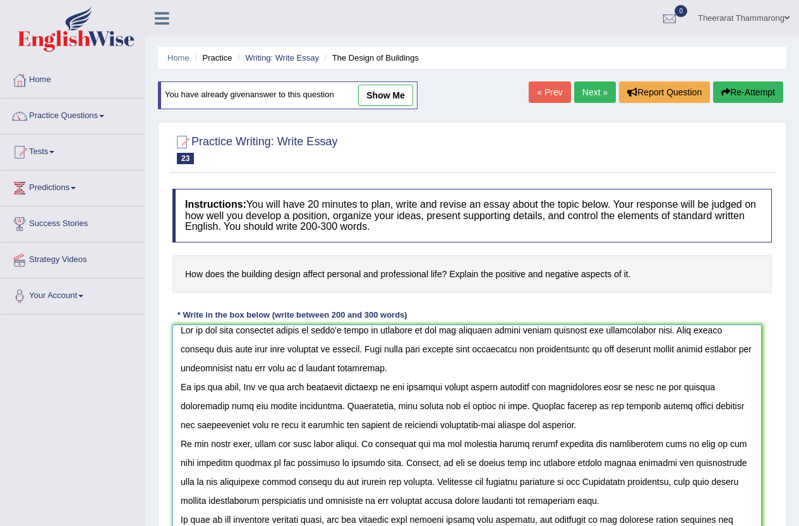
drag, startPoint x: 768, startPoint y: 445, endPoint x: 747, endPoint y: 507, distance: 65.3
click at [761, 526] on html "Toggle navigation Home Practice Questions Speaking Practice Read Aloud Repeat S…" at bounding box center [399, 263] width 799 height 526
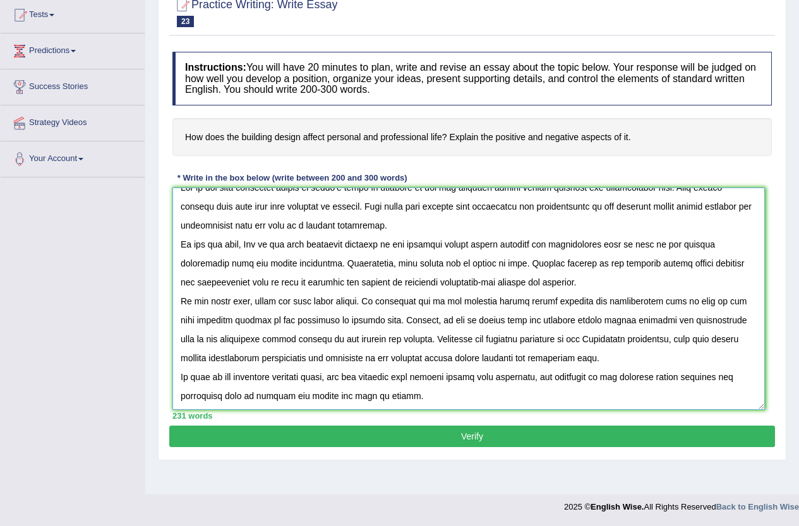
scroll to position [0, 0]
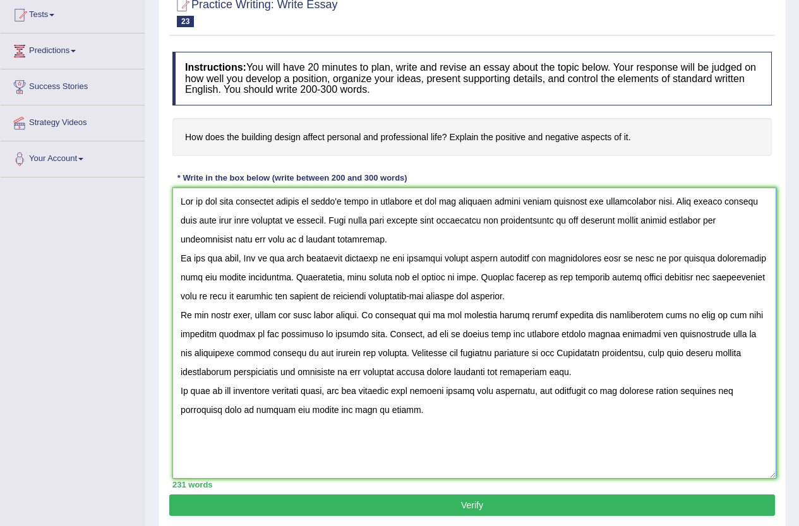
drag, startPoint x: 758, startPoint y: 404, endPoint x: 697, endPoint y: 485, distance: 101.9
click at [769, 472] on textarea at bounding box center [474, 333] width 604 height 291
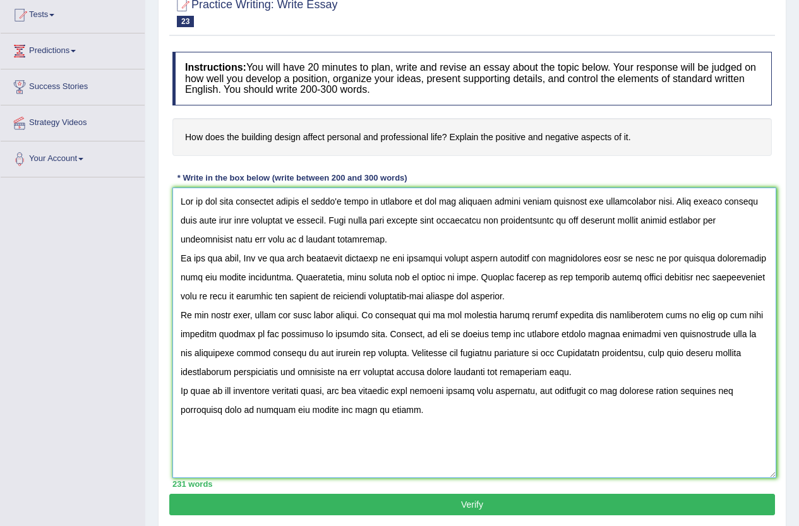
click at [191, 410] on textarea at bounding box center [474, 333] width 604 height 291
click at [526, 373] on textarea at bounding box center [474, 333] width 604 height 291
type textarea "One of the most important trends of [DATE] world is increase in how the buildin…"
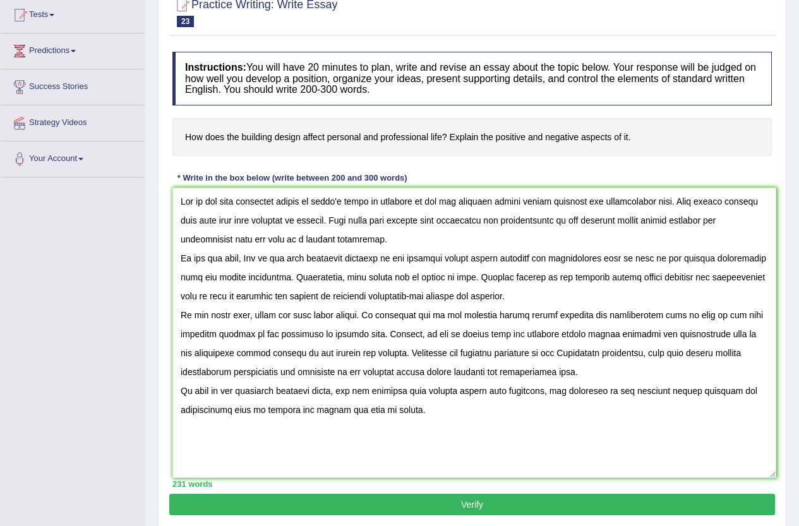
click at [571, 501] on button "Verify" at bounding box center [472, 504] width 606 height 21
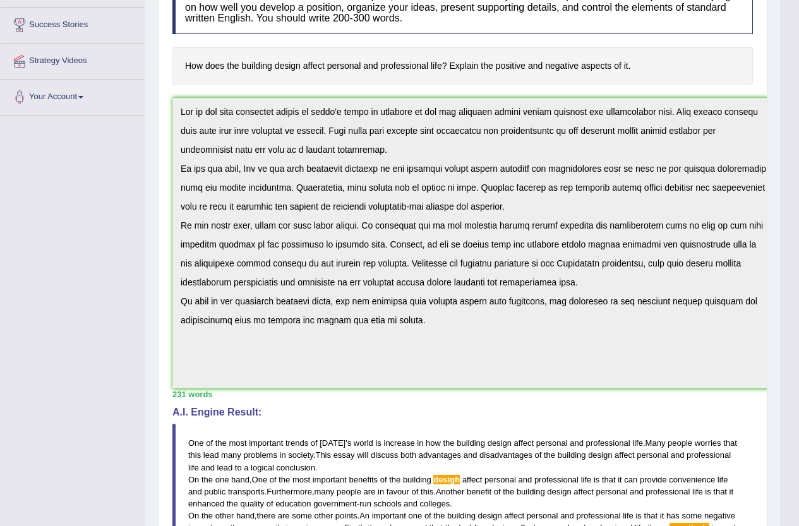
scroll to position [191, 0]
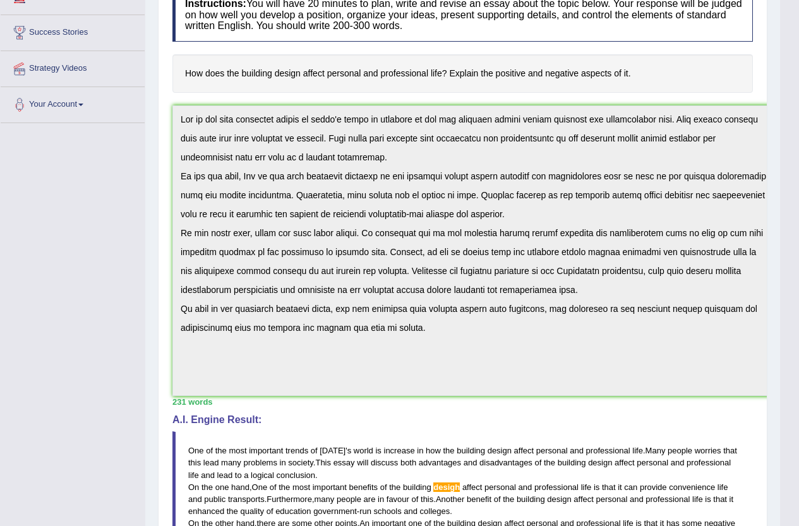
click at [95, 123] on div "Toggle navigation Home Practice Questions Speaking Practice Read Aloud Repeat S…" at bounding box center [390, 322] width 780 height 1027
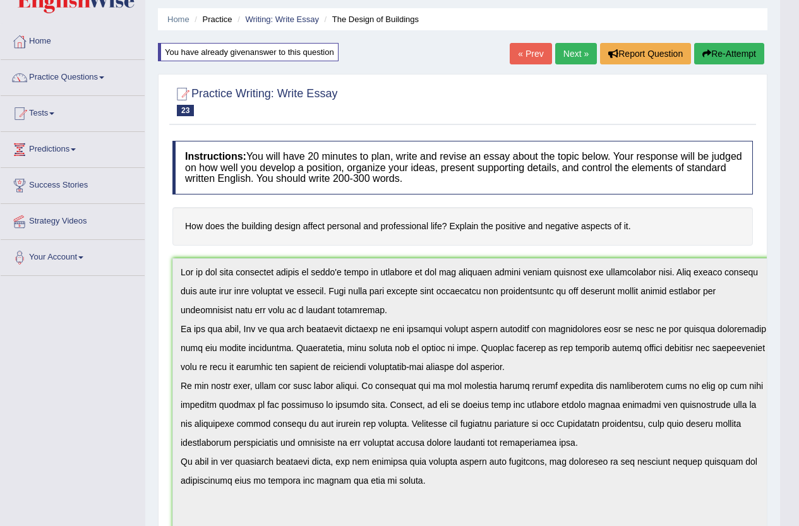
scroll to position [2, 0]
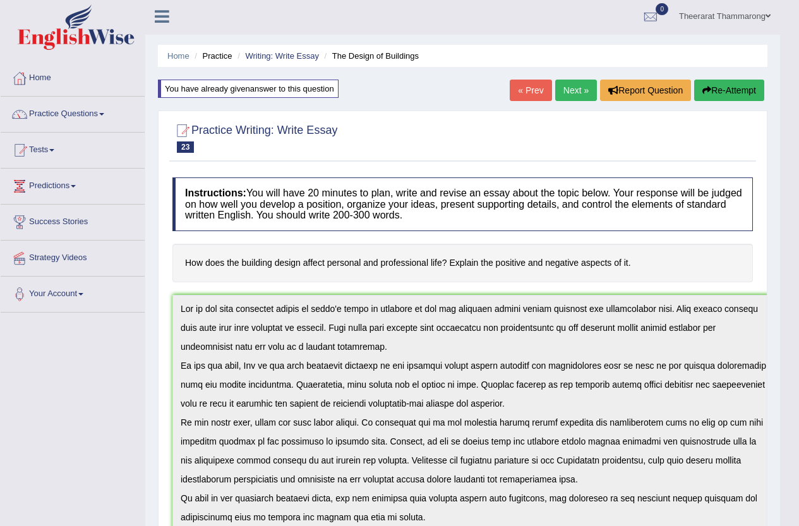
click at [718, 91] on button "Re-Attempt" at bounding box center [729, 90] width 70 height 21
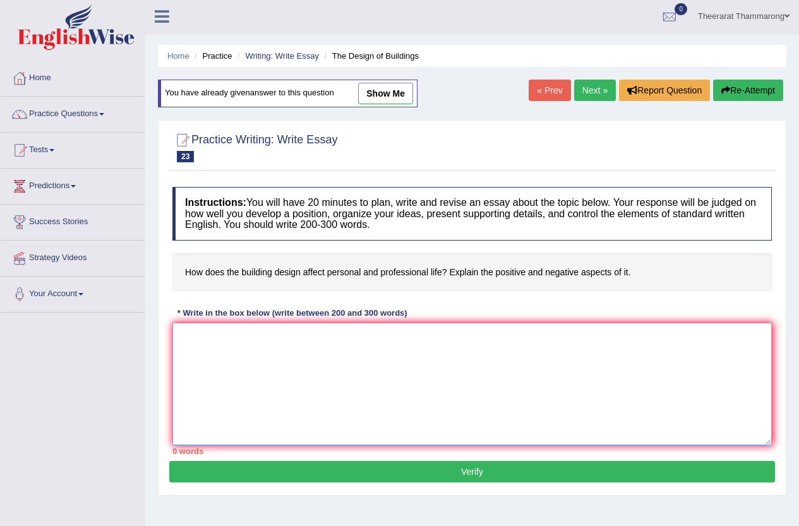
paste textarea "One of the most important trends of today's world is increase in how the buildi…"
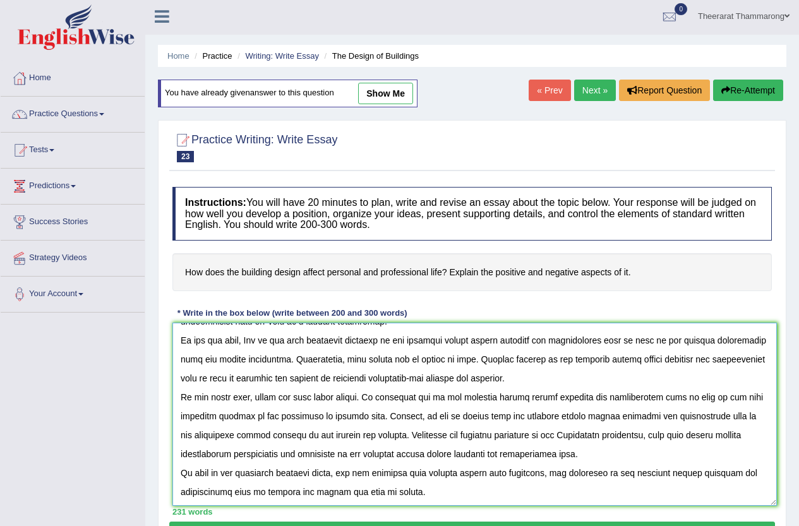
scroll to position [4, 0]
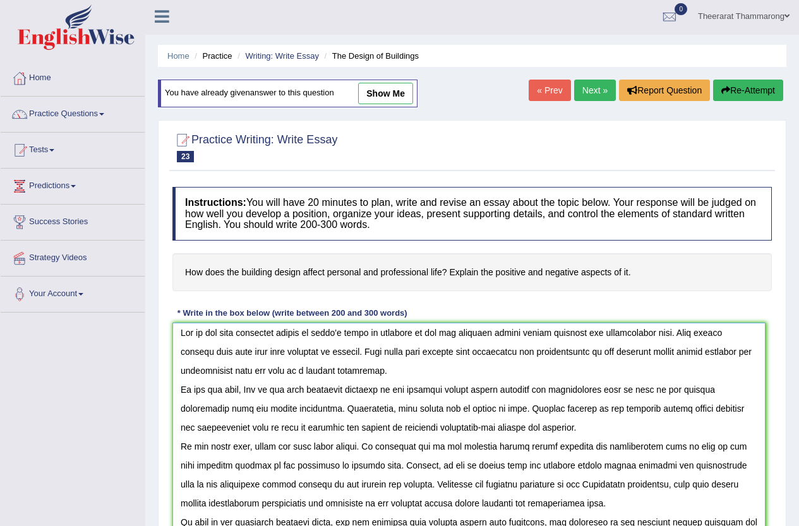
drag, startPoint x: 766, startPoint y: 441, endPoint x: 759, endPoint y: 551, distance: 110.1
click at [759, 524] on html "Toggle navigation Home Practice Questions Speaking Practice Read Aloud Repeat S…" at bounding box center [399, 261] width 799 height 526
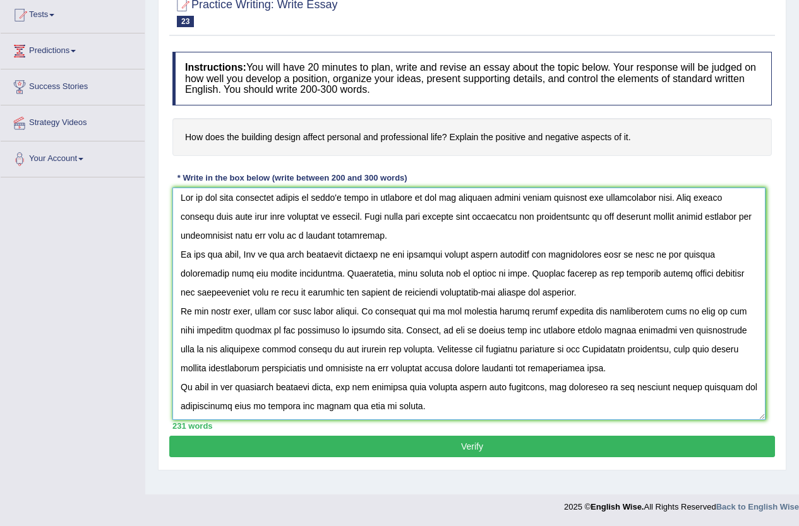
scroll to position [0, 0]
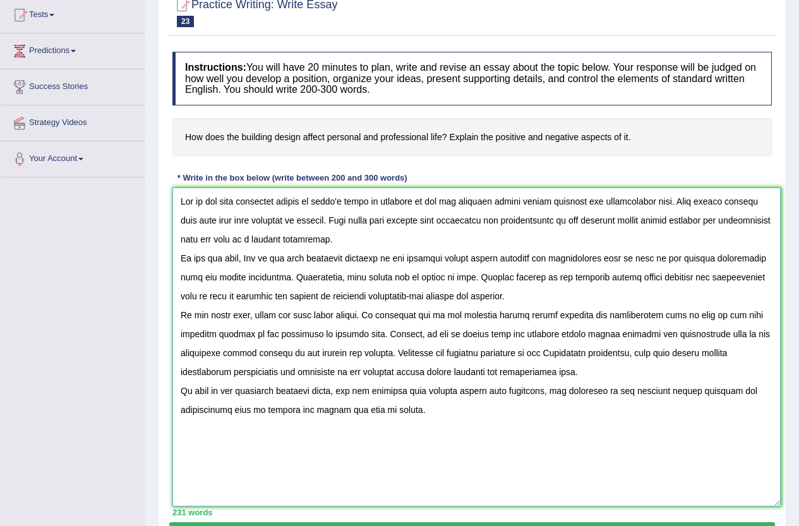
drag, startPoint x: 763, startPoint y: 418, endPoint x: 778, endPoint y: 513, distance: 96.6
click at [778, 507] on textarea at bounding box center [476, 347] width 608 height 319
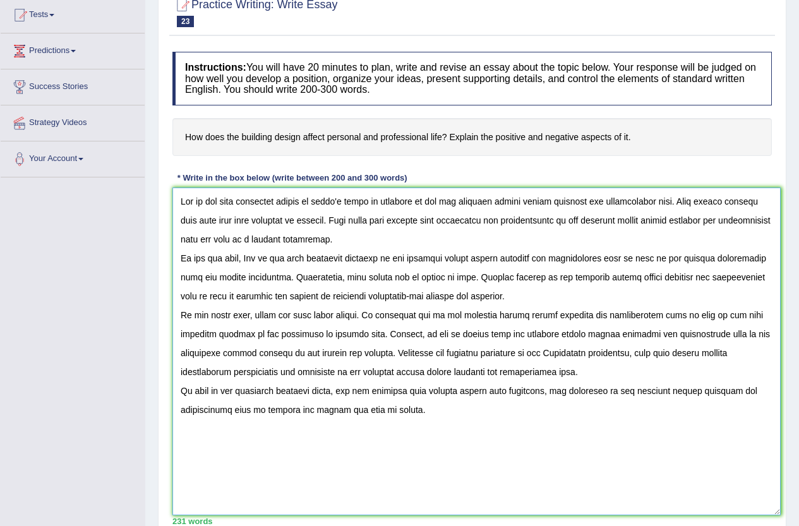
click at [472, 258] on textarea at bounding box center [476, 352] width 608 height 328
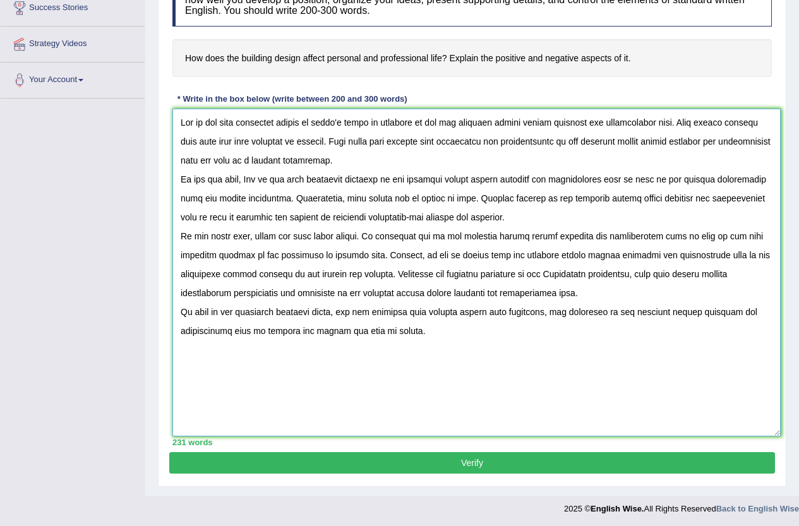
scroll to position [218, 0]
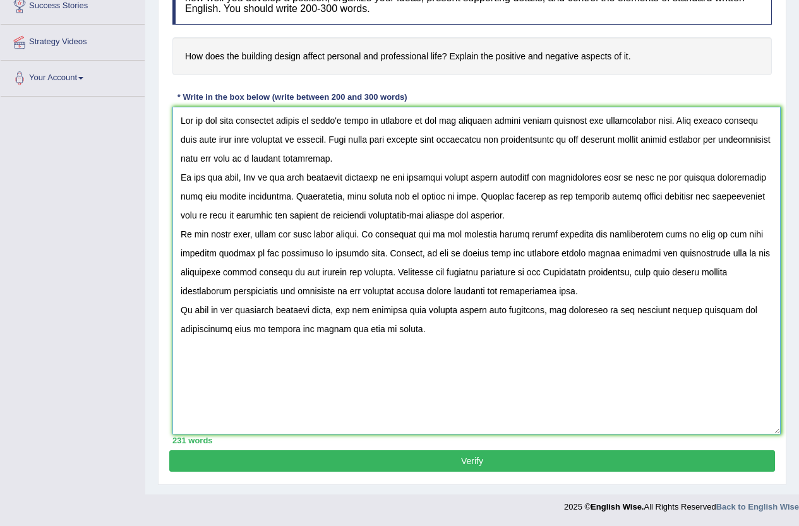
type textarea "One of the most important trends of today's world is increase in how the buildi…"
click at [434, 460] on button "Verify" at bounding box center [472, 460] width 606 height 21
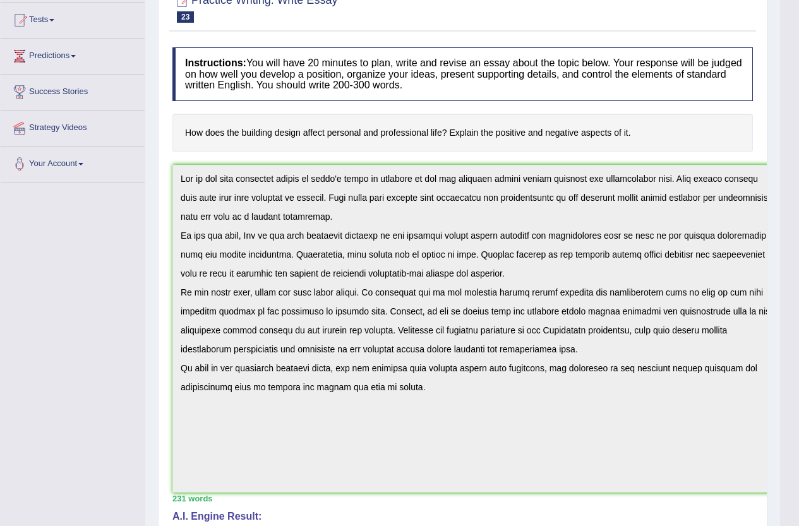
scroll to position [39, 0]
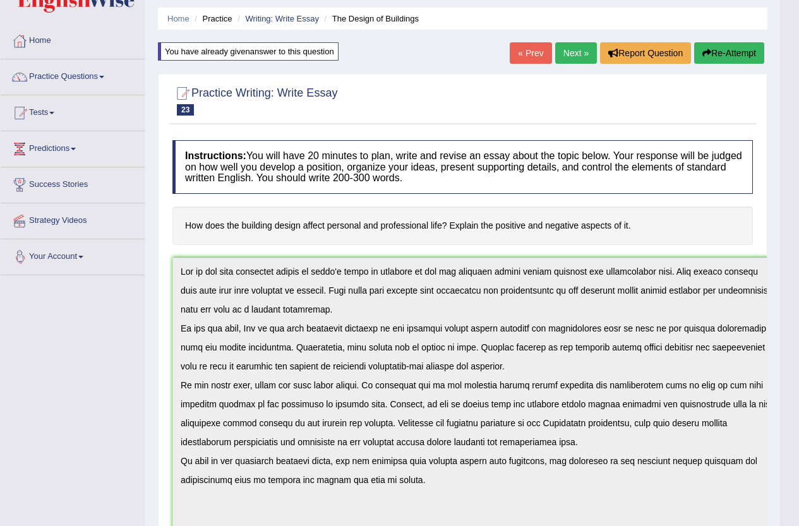
click at [100, 243] on div "Toggle navigation Home Practice Questions Speaking Practice Read Aloud Repeat S…" at bounding box center [390, 493] width 780 height 1064
click at [136, 264] on div "Toggle navigation Home Practice Questions Speaking Practice Read Aloud Repeat S…" at bounding box center [390, 493] width 780 height 1064
click at [731, 57] on button "Re-Attempt" at bounding box center [729, 52] width 70 height 21
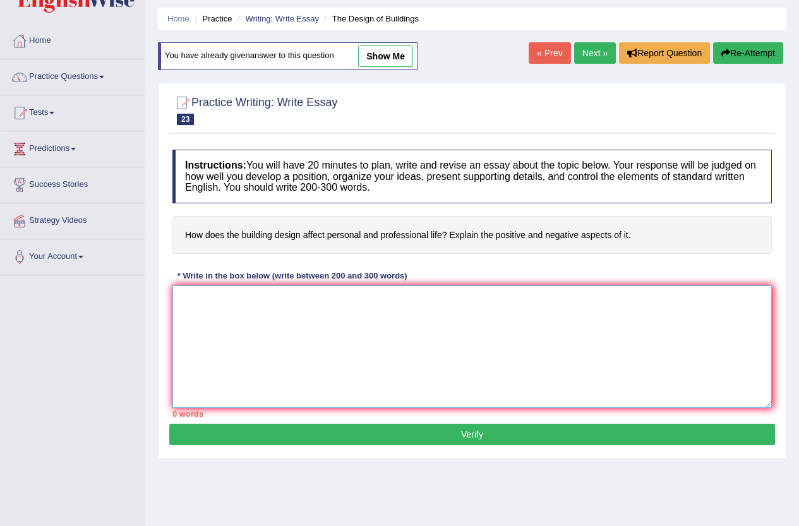
click at [198, 310] on textarea at bounding box center [471, 346] width 599 height 123
paste textarea "One of the most important trends of [DATE] world is increase in how the buildin…"
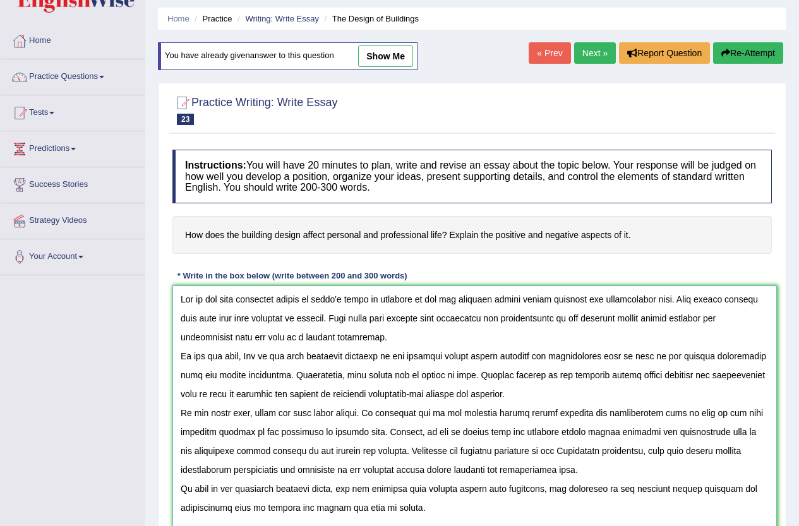
drag, startPoint x: 765, startPoint y: 405, endPoint x: 770, endPoint y: 545, distance: 140.3
click at [770, 487] on html "Toggle navigation Home Practice Questions Speaking Practice Read Aloud Repeat S…" at bounding box center [399, 224] width 799 height 526
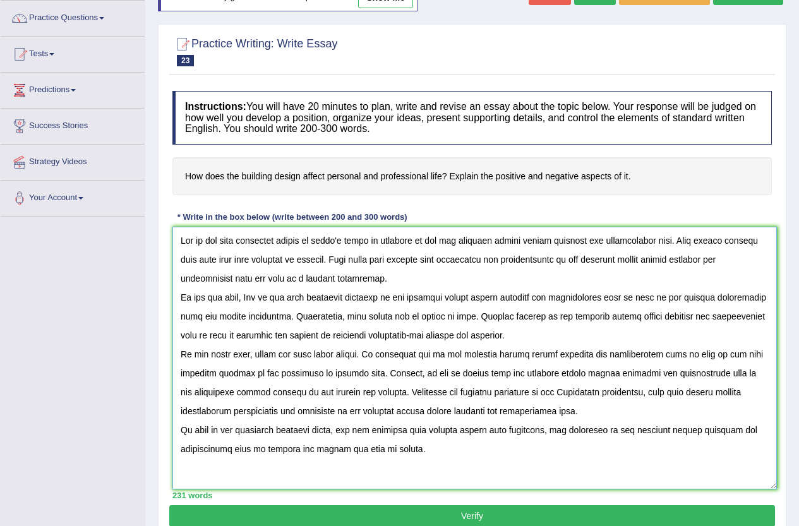
scroll to position [153, 0]
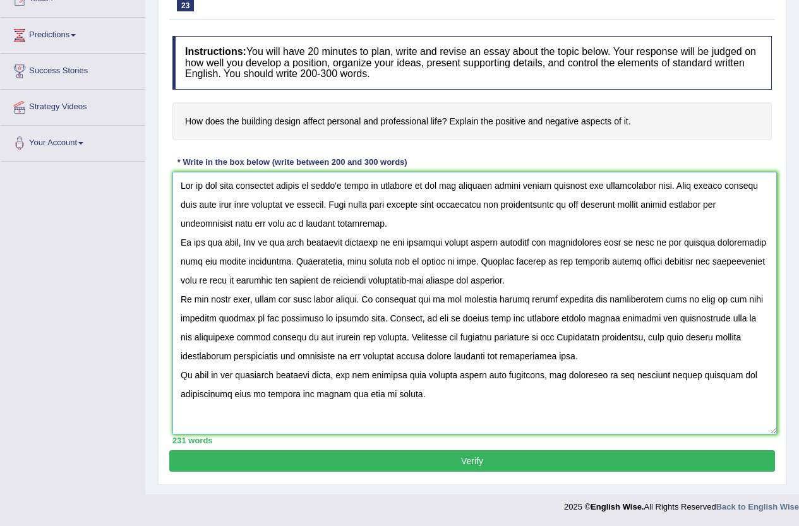
click at [190, 335] on textarea at bounding box center [474, 303] width 604 height 263
type textarea "One of the most important trends of [DATE] world is increase in how the buildin…"
click at [459, 465] on button "Verify" at bounding box center [472, 460] width 606 height 21
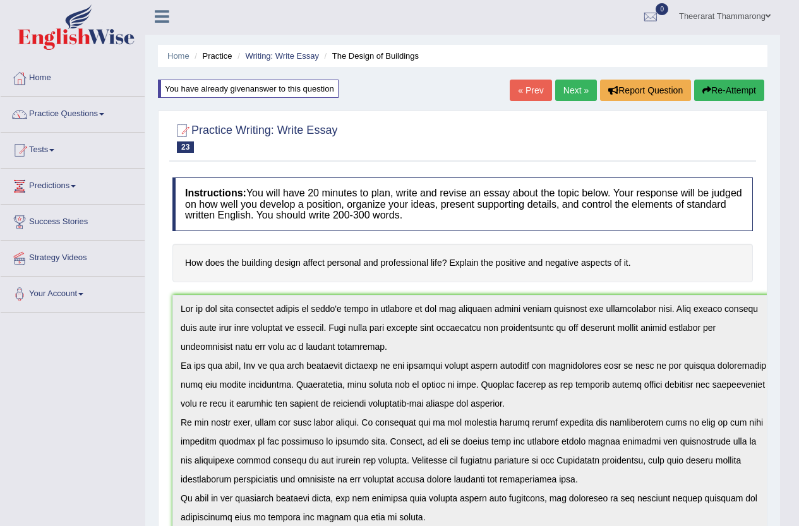
scroll to position [0, 0]
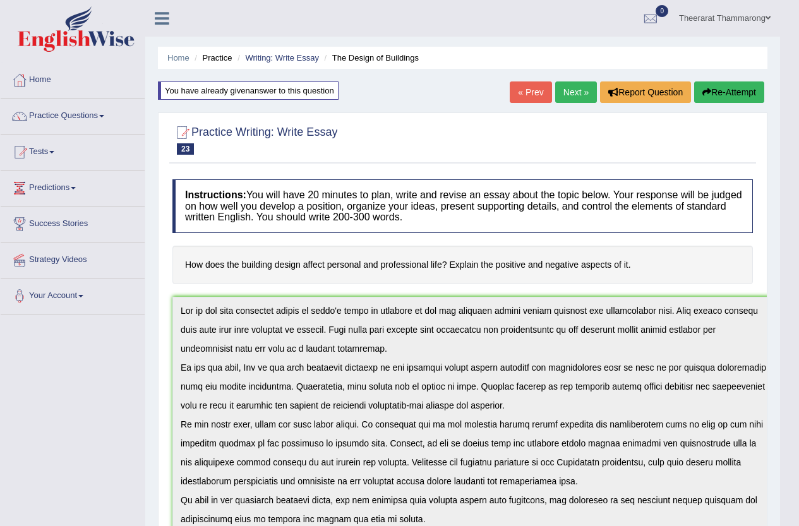
click at [63, 113] on link "Practice Questions" at bounding box center [73, 115] width 144 height 32
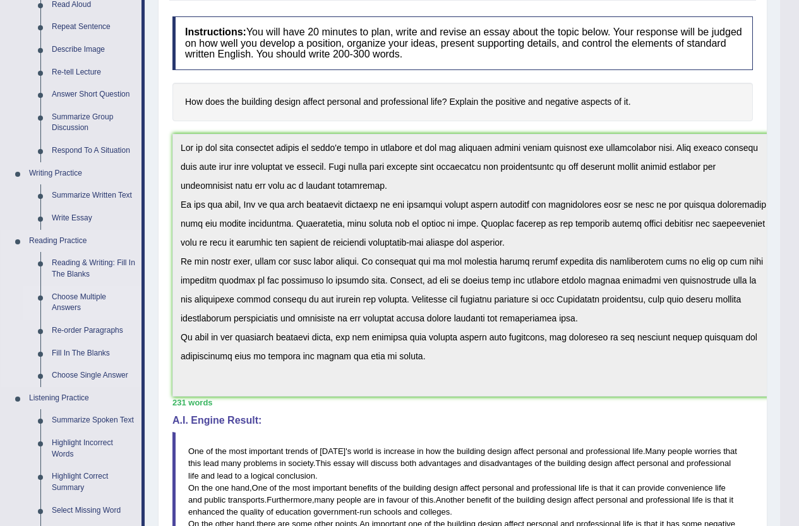
scroll to position [189, 0]
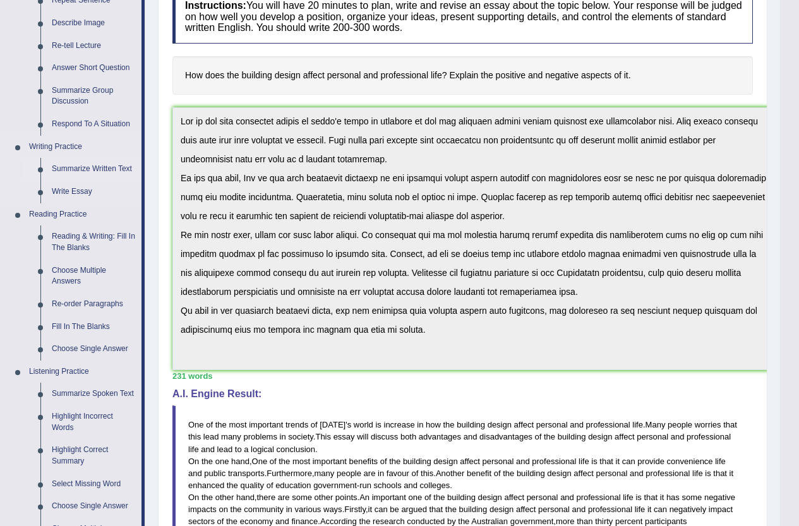
click at [81, 165] on link "Summarize Written Text" at bounding box center [93, 169] width 95 height 23
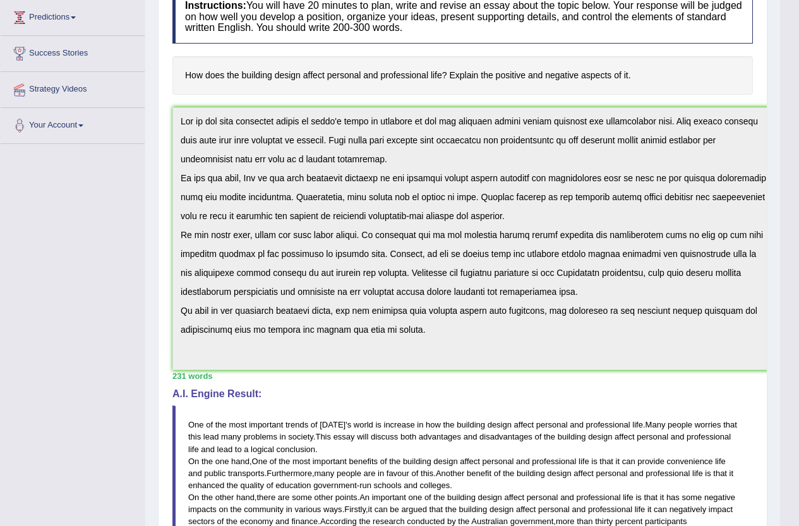
scroll to position [188, 0]
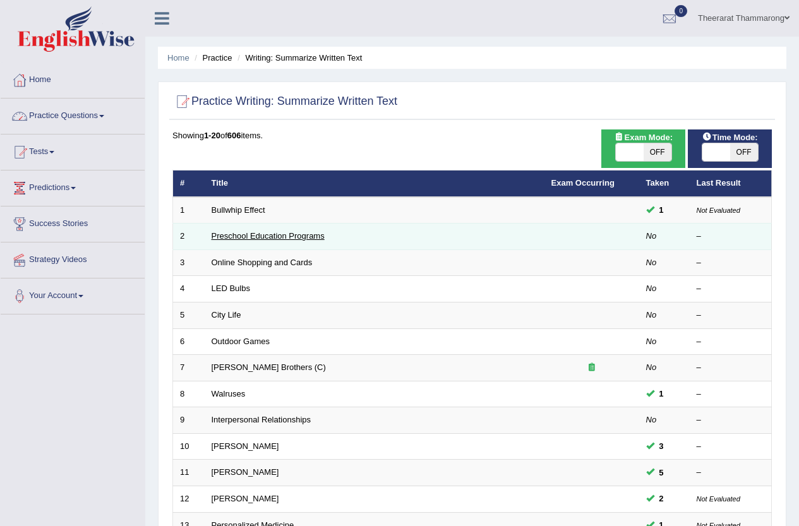
click at [270, 236] on link "Preschool Education Programs" at bounding box center [268, 235] width 113 height 9
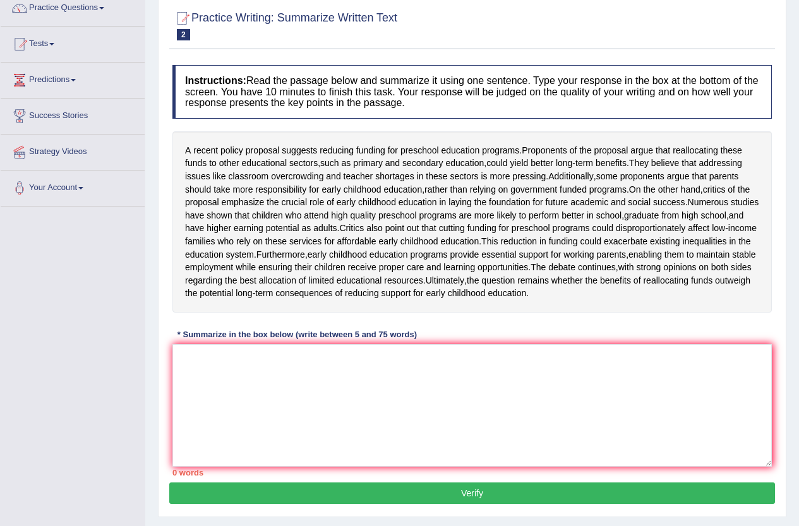
scroll to position [179, 0]
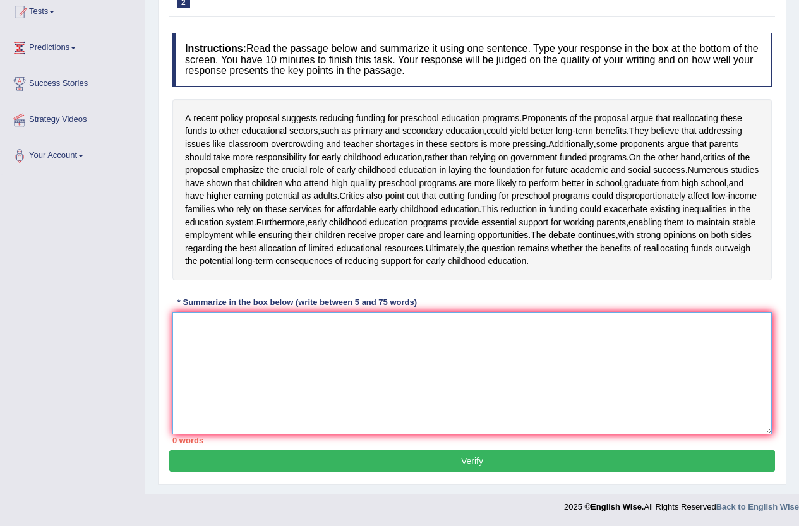
click at [272, 351] on textarea at bounding box center [471, 373] width 599 height 123
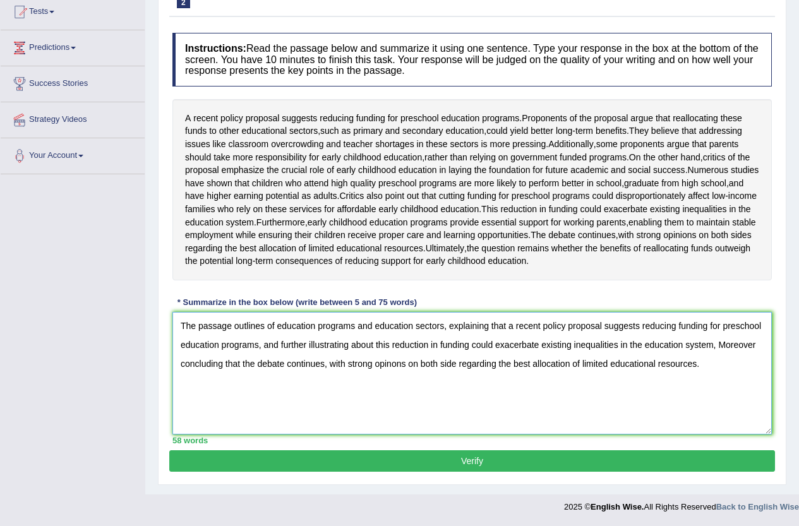
type textarea "The passage outlines of education programs and education sectors, explaining th…"
click at [397, 460] on button "Verify" at bounding box center [472, 460] width 606 height 21
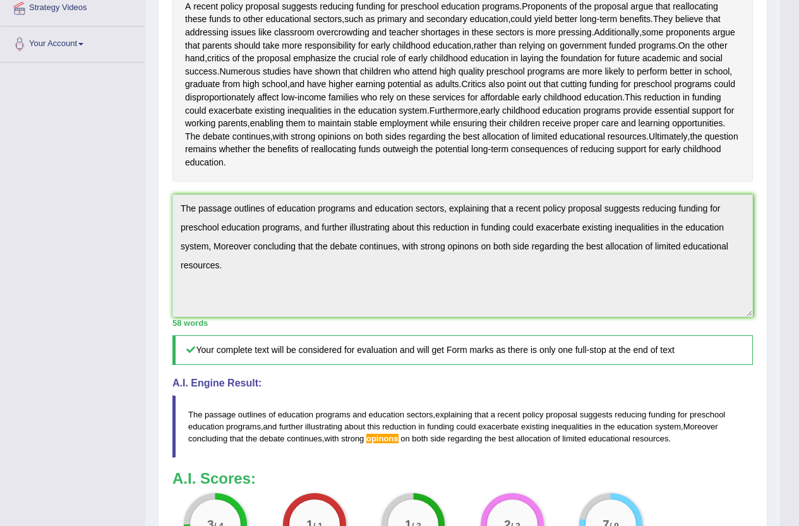
scroll to position [235, 0]
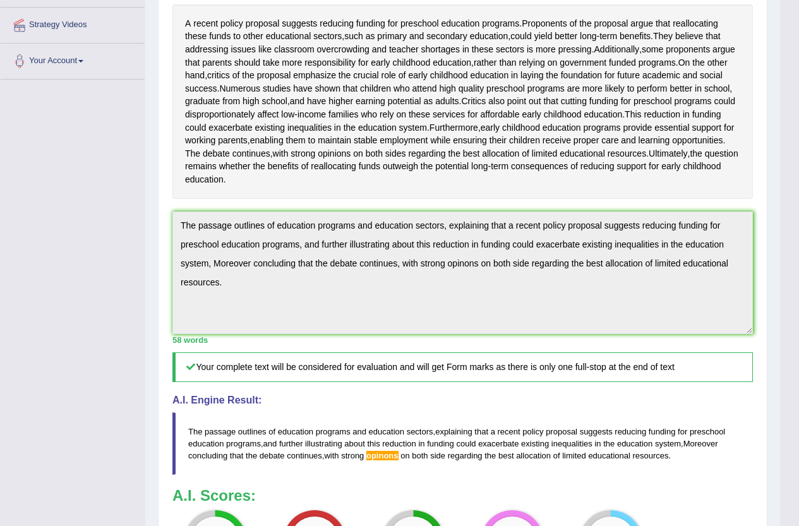
click at [130, 219] on div "Toggle navigation Home Practice Questions Speaking Practice Read Aloud Repeat S…" at bounding box center [390, 236] width 780 height 943
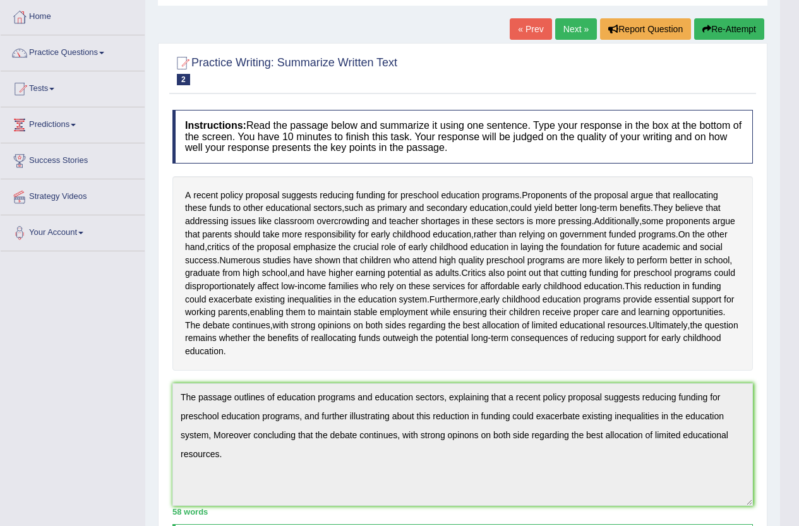
scroll to position [0, 0]
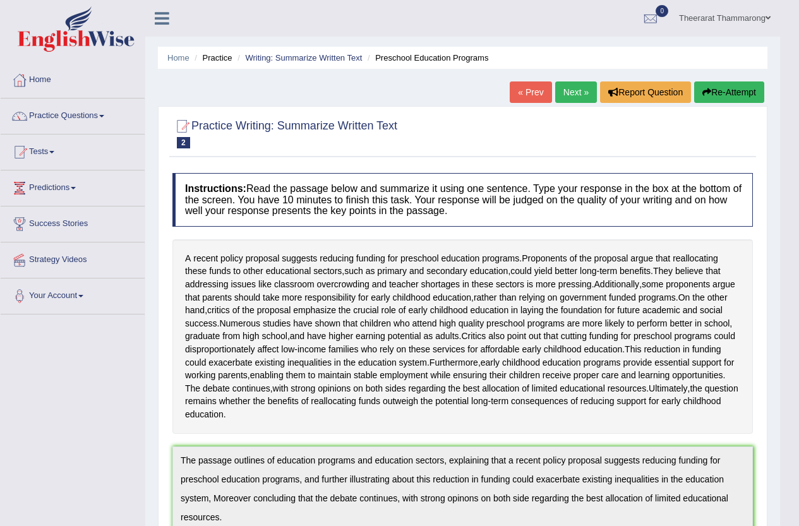
click at [721, 90] on button "Re-Attempt" at bounding box center [729, 91] width 70 height 21
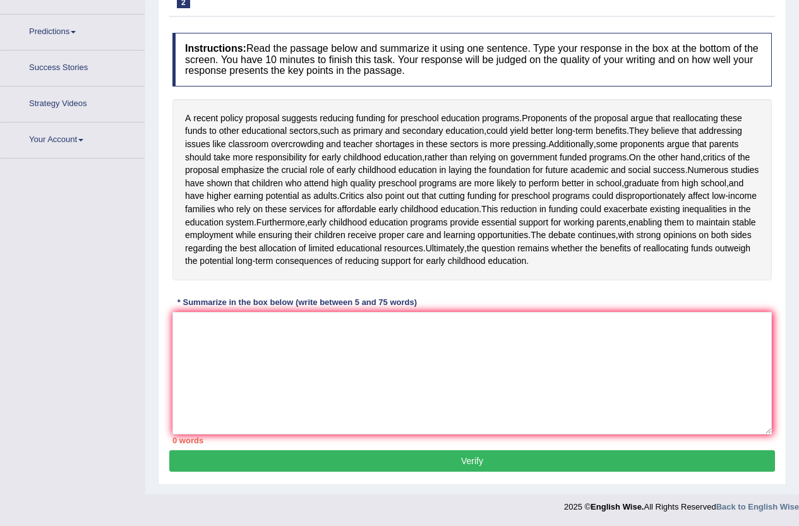
scroll to position [195, 0]
click at [198, 330] on textarea at bounding box center [471, 373] width 599 height 123
paste textarea "The passage outlines of education programs and education sectors, explaining th…"
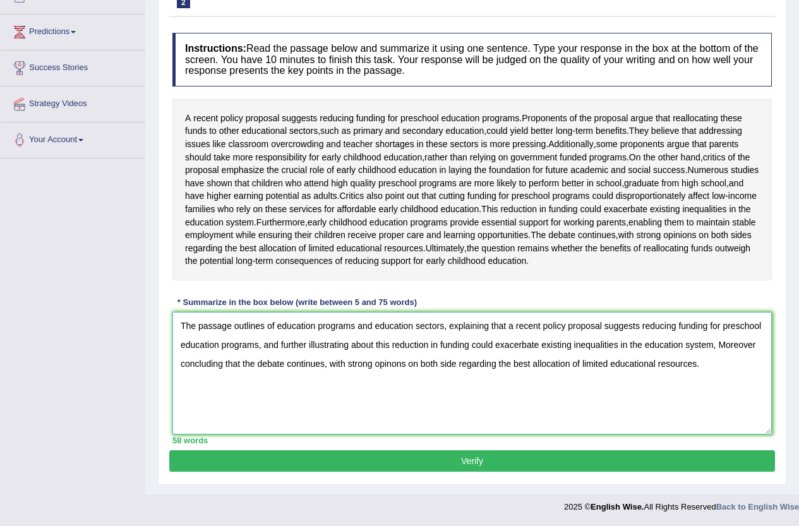
click at [390, 362] on textarea "The passage outlines of education programs and education sectors, explaining th…" at bounding box center [471, 373] width 599 height 123
type textarea "The passage outlines of education programs and education sectors, explaining th…"
click at [500, 460] on button "Verify" at bounding box center [472, 460] width 606 height 21
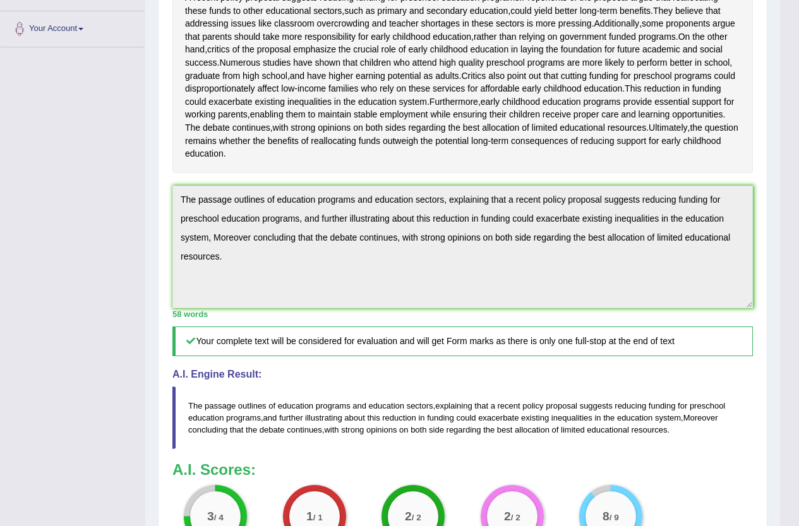
scroll to position [266, 0]
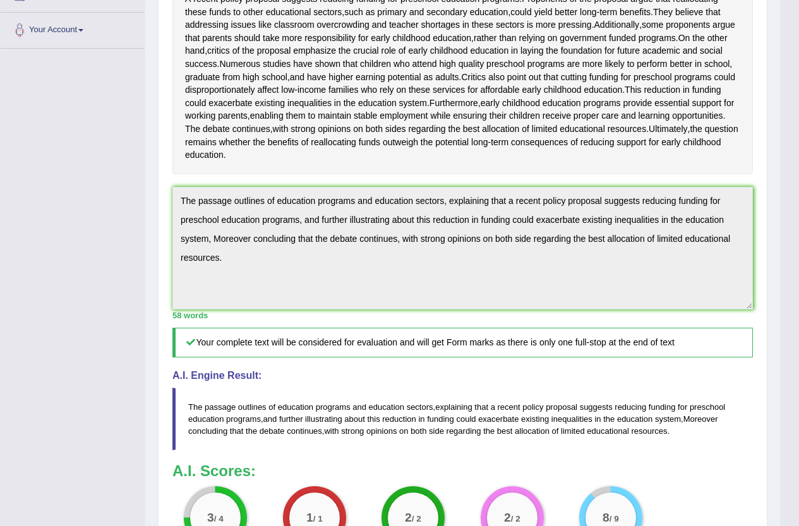
click at [152, 212] on div "Home Practice Writing: Summarize Written Text Preschool Education Programs You …" at bounding box center [462, 196] width 635 height 924
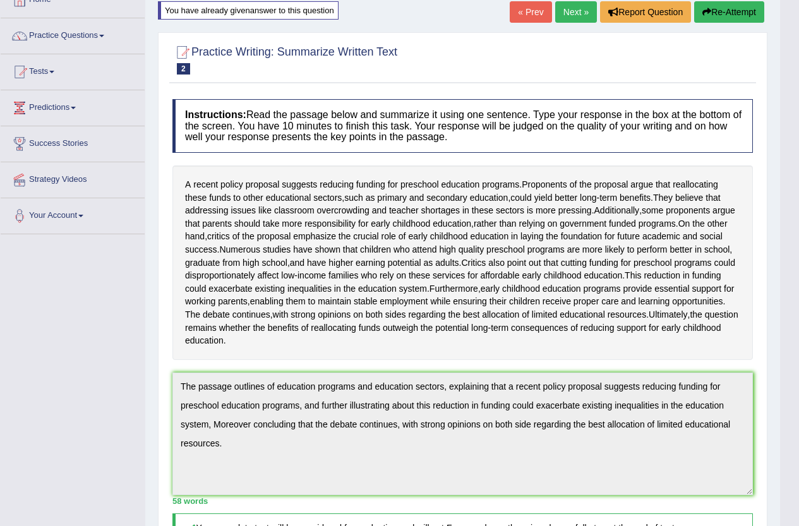
scroll to position [0, 0]
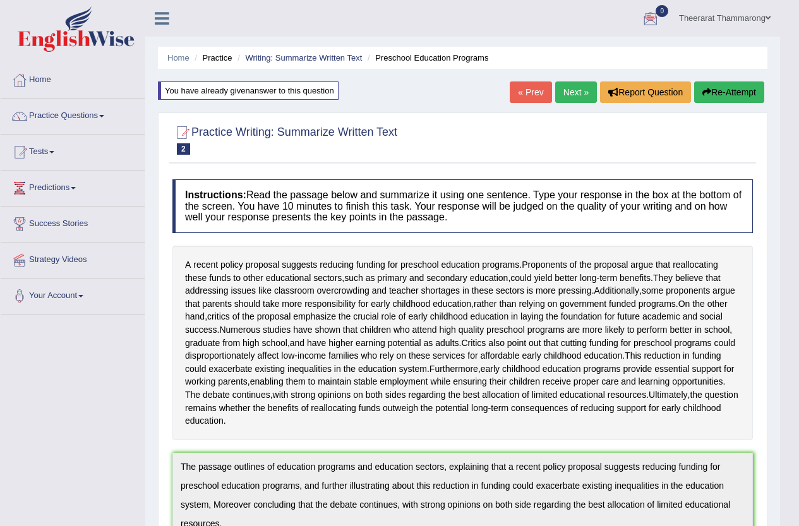
click at [722, 94] on button "Re-Attempt" at bounding box center [729, 91] width 70 height 21
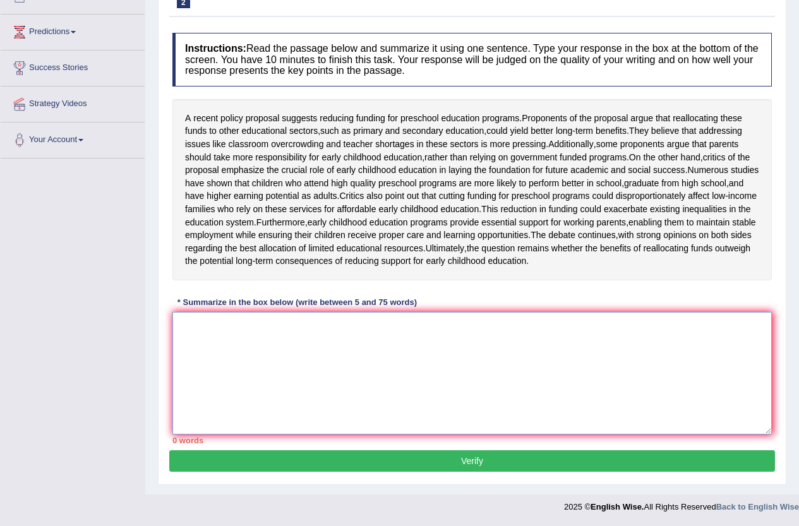
click at [247, 335] on textarea at bounding box center [471, 373] width 599 height 123
paste textarea "The passage outlines of education programs and education sectors, explaining th…"
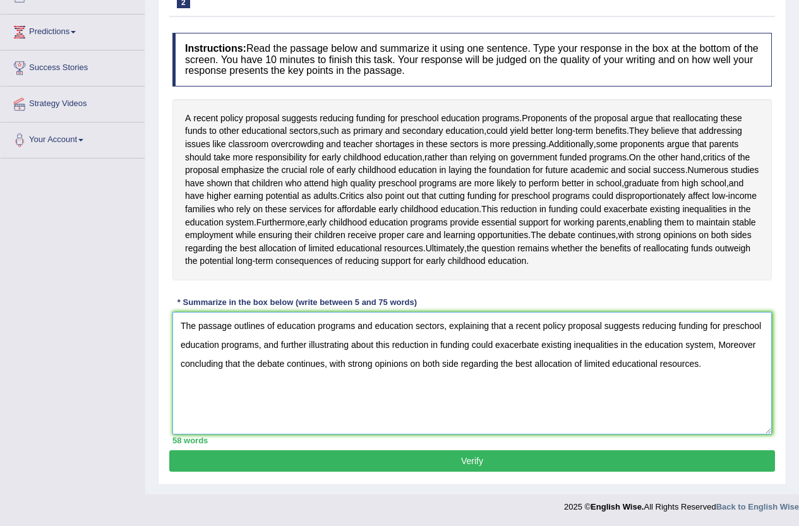
click at [756, 345] on textarea "The passage outlines of education programs and education sectors, explaining th…" at bounding box center [471, 373] width 599 height 123
click at [180, 364] on textarea "The passage outlines of education programs and education sectors, explaining th…" at bounding box center [471, 373] width 599 height 123
type textarea "The passage outlines of education programs and education sectors, explaining th…"
click at [344, 460] on button "Verify" at bounding box center [472, 460] width 606 height 21
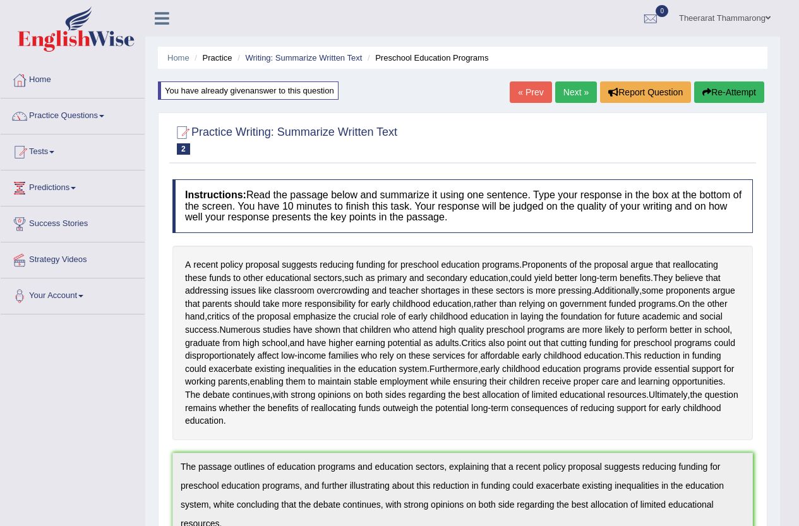
click at [571, 90] on link "Next »" at bounding box center [576, 91] width 42 height 21
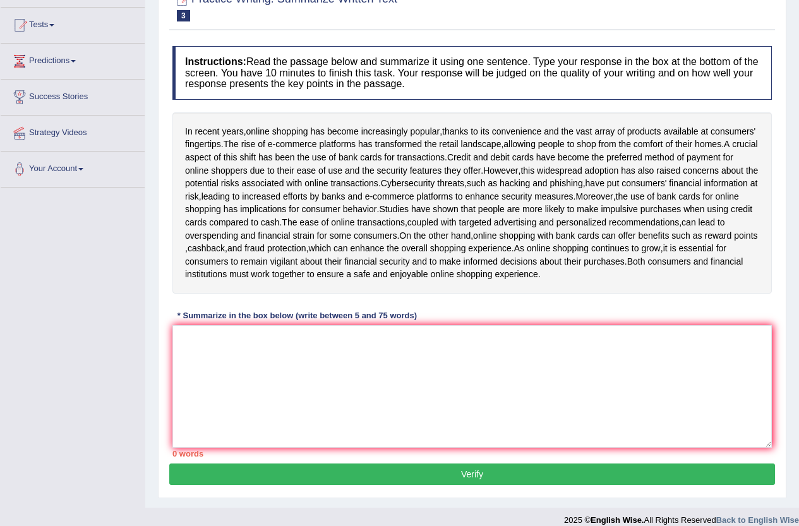
scroll to position [153, 0]
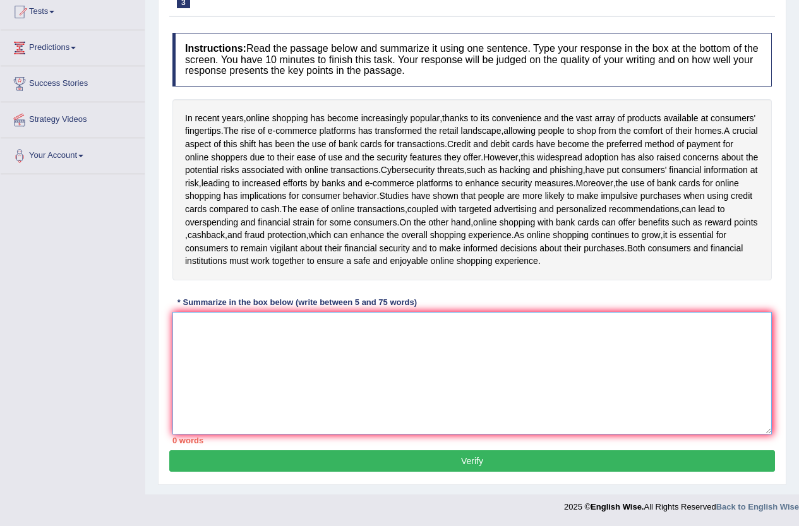
click at [207, 332] on textarea at bounding box center [471, 373] width 599 height 123
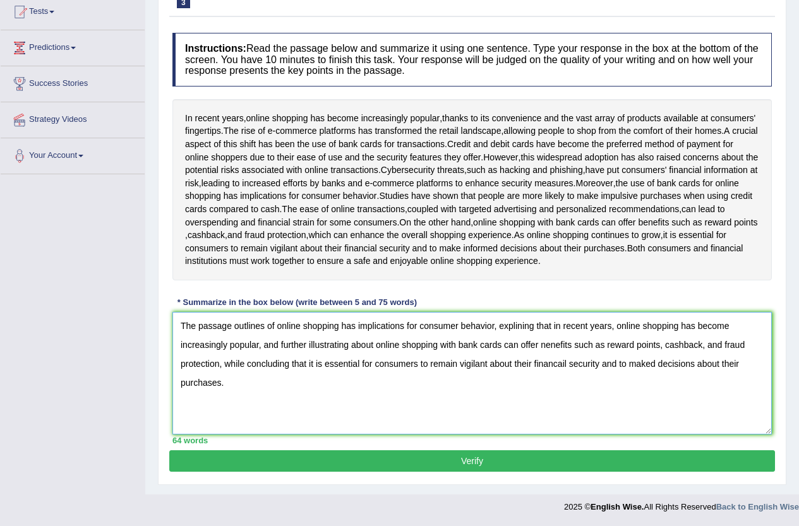
type textarea "The passage outlines of online shopping has implications for consumer behavior,…"
click at [319, 456] on button "Verify" at bounding box center [472, 460] width 606 height 21
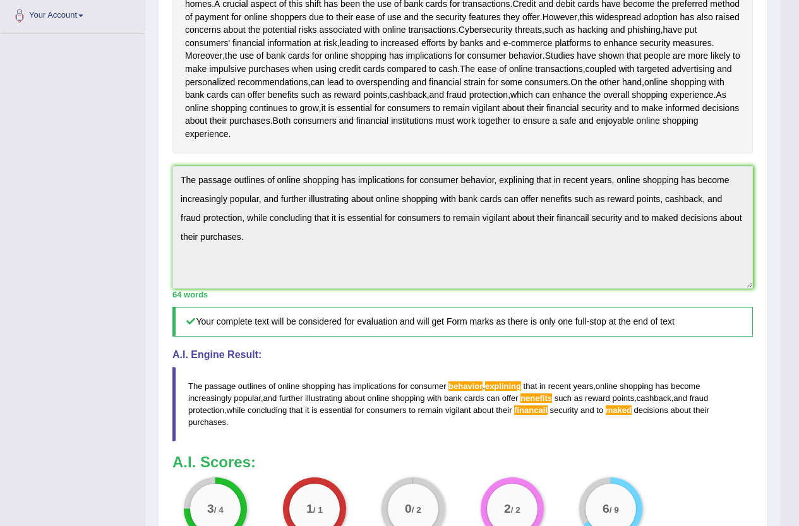
scroll to position [272, 0]
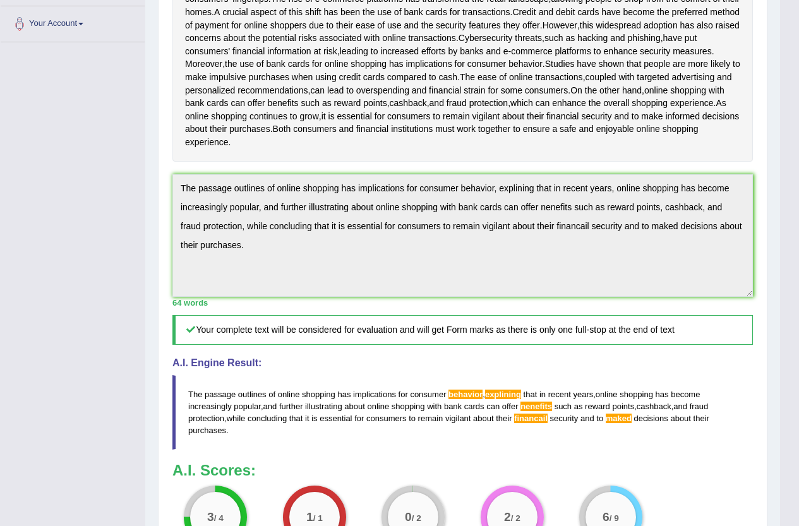
click at [129, 202] on div "Toggle navigation Home Practice Questions Speaking Practice Read Aloud Repeat S…" at bounding box center [390, 205] width 780 height 955
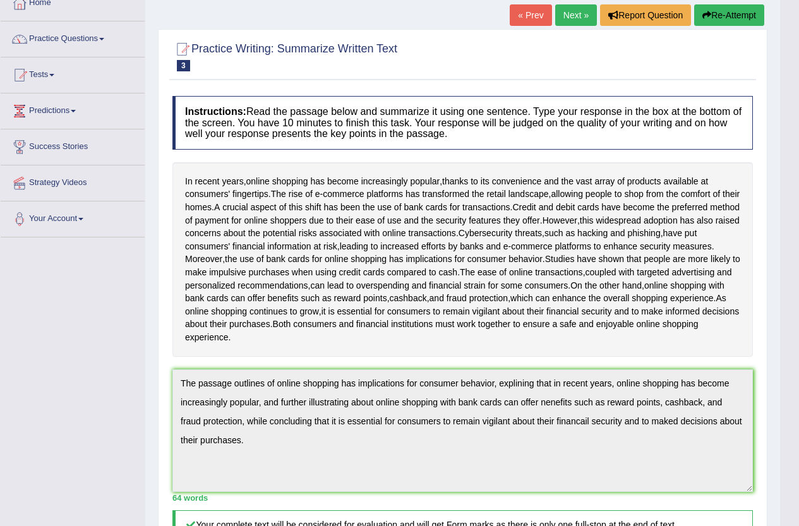
scroll to position [20, 0]
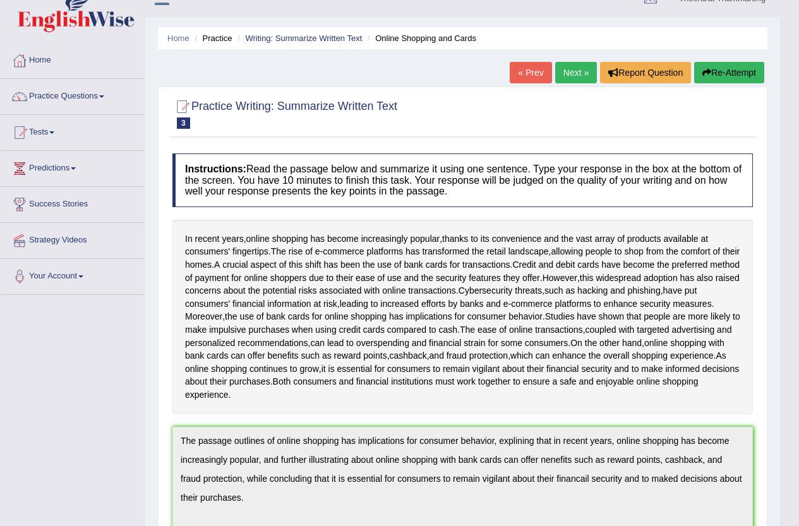
click at [712, 64] on button "Re-Attempt" at bounding box center [729, 72] width 70 height 21
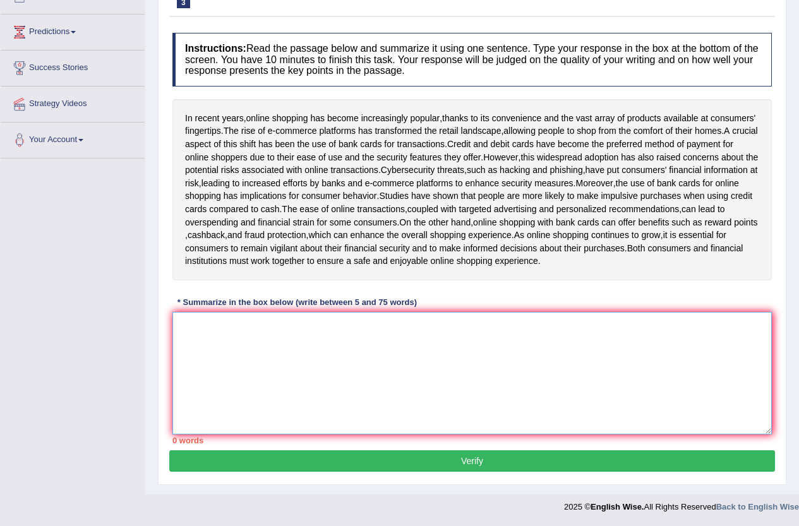
click at [196, 337] on textarea at bounding box center [471, 373] width 599 height 123
paste textarea "The passage outlines of online shopping has implications for consumer behavior,…"
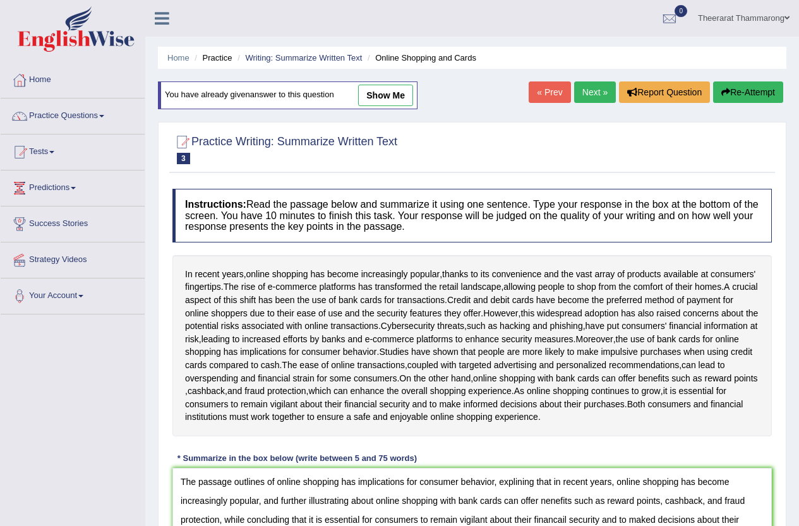
click at [755, 15] on link "Theerarat Thammarong" at bounding box center [743, 16] width 111 height 33
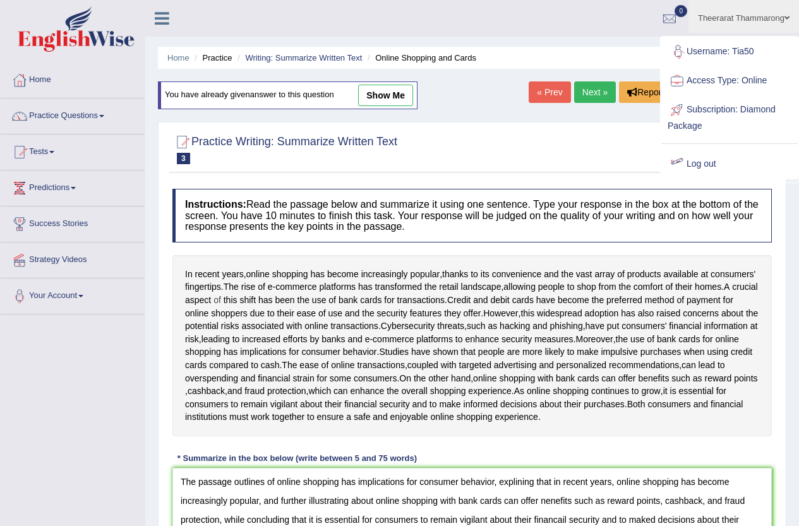
drag, startPoint x: 285, startPoint y: 303, endPoint x: 225, endPoint y: 285, distance: 62.7
click at [221, 304] on span "of" at bounding box center [217, 300] width 8 height 13
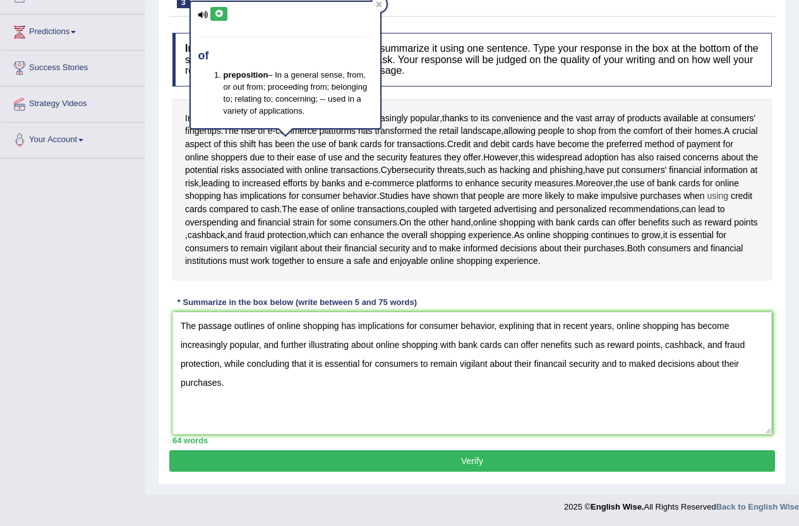
scroll to position [169, 0]
click at [572, 300] on div "Instructions: Read the passage below and summarize it using one sentence. Type …" at bounding box center [472, 239] width 606 height 424
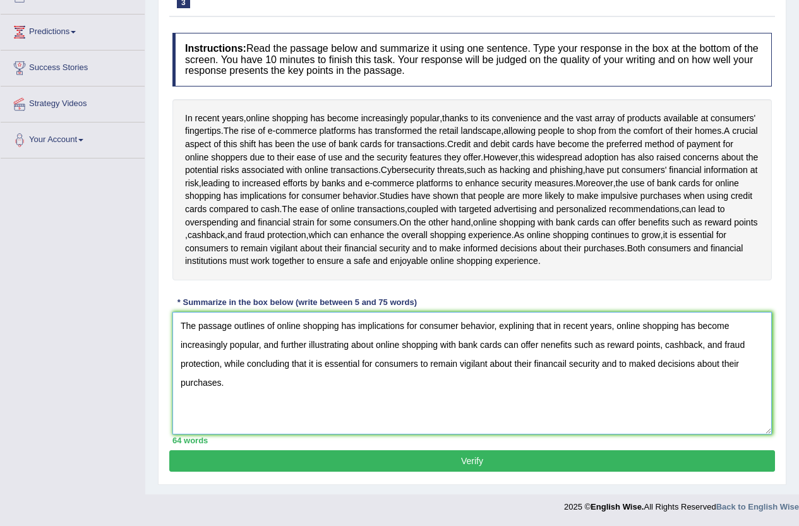
click at [515, 325] on textarea "The passage outlines of online shopping has implications for consumer behavior,…" at bounding box center [471, 373] width 599 height 123
type textarea "The passage outlines of online shopping has implications for consumer behavior,…"
click at [541, 457] on button "Verify" at bounding box center [472, 460] width 606 height 21
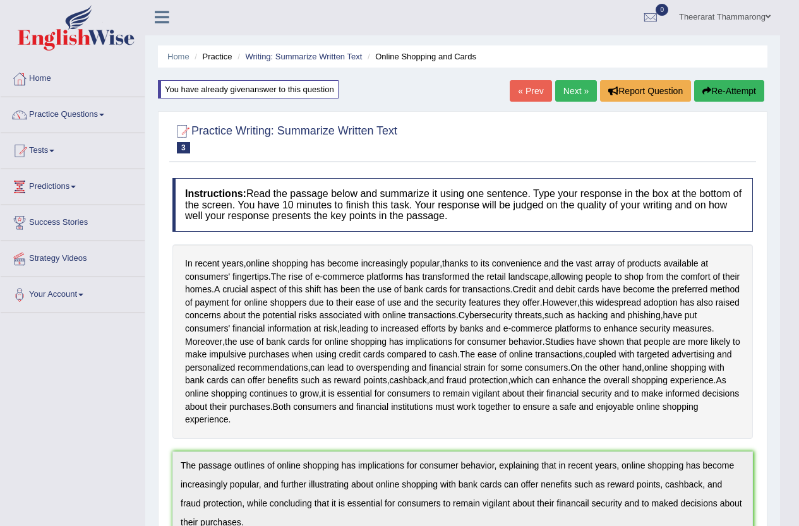
scroll to position [0, 0]
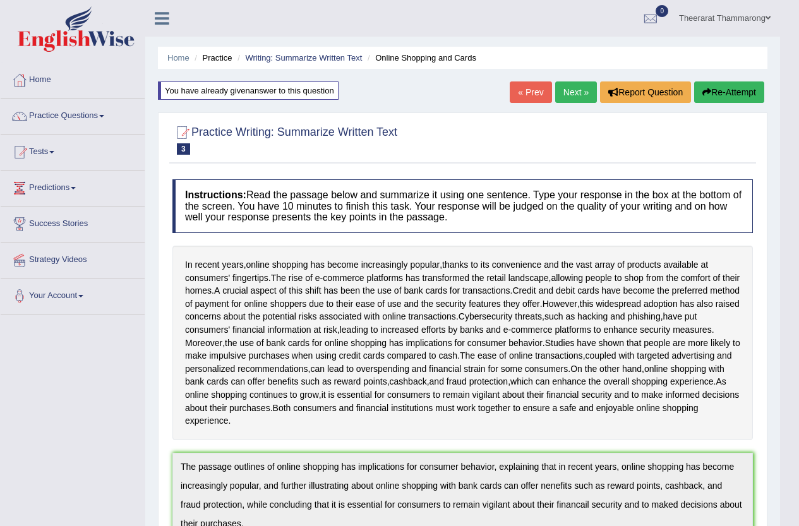
click at [584, 87] on link "Next »" at bounding box center [576, 91] width 42 height 21
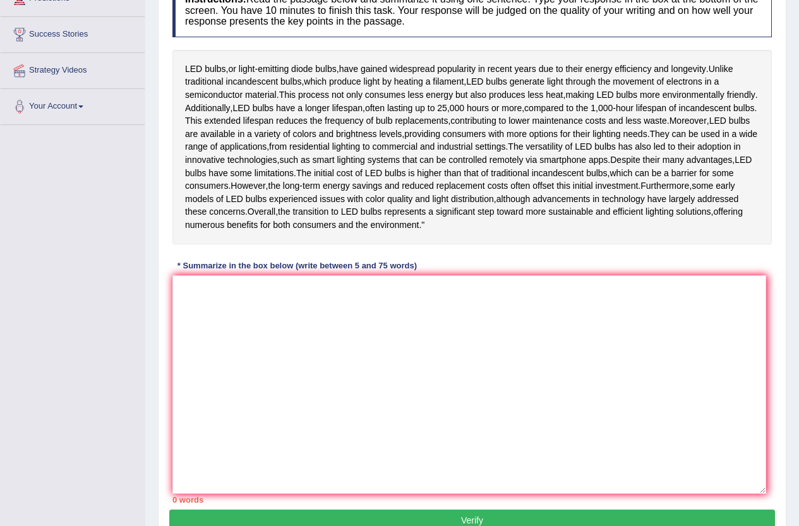
drag, startPoint x: 769, startPoint y: 435, endPoint x: 764, endPoint y: 531, distance: 96.2
click at [764, 337] on html "Toggle navigation Home Practice Questions Speaking Practice Read Aloud Repeat S…" at bounding box center [399, 74] width 799 height 526
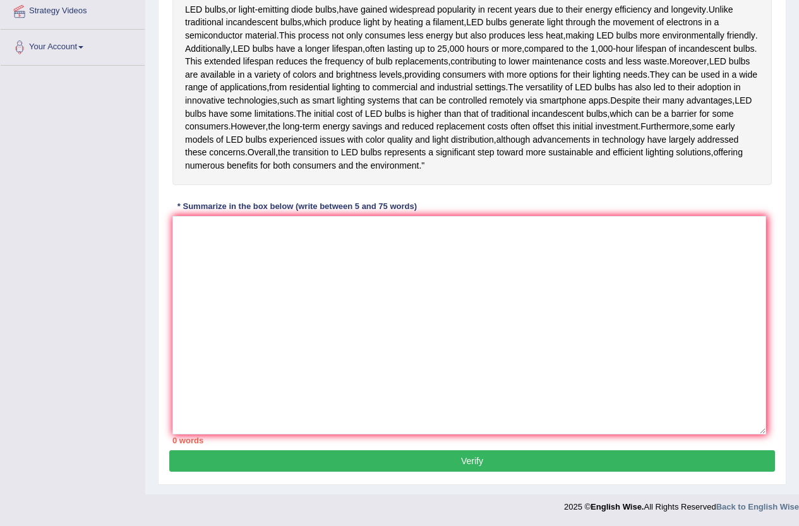
scroll to position [288, 0]
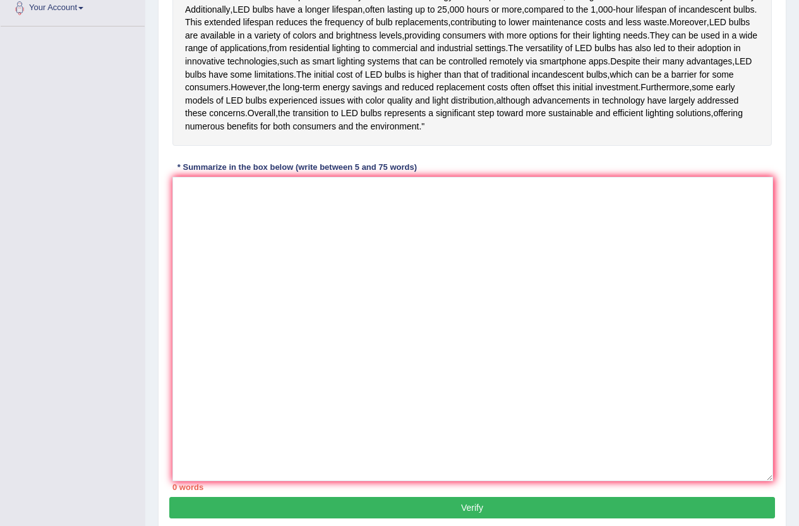
drag, startPoint x: 762, startPoint y: 431, endPoint x: 769, endPoint y: 519, distance: 88.1
click at [769, 481] on textarea at bounding box center [472, 329] width 601 height 304
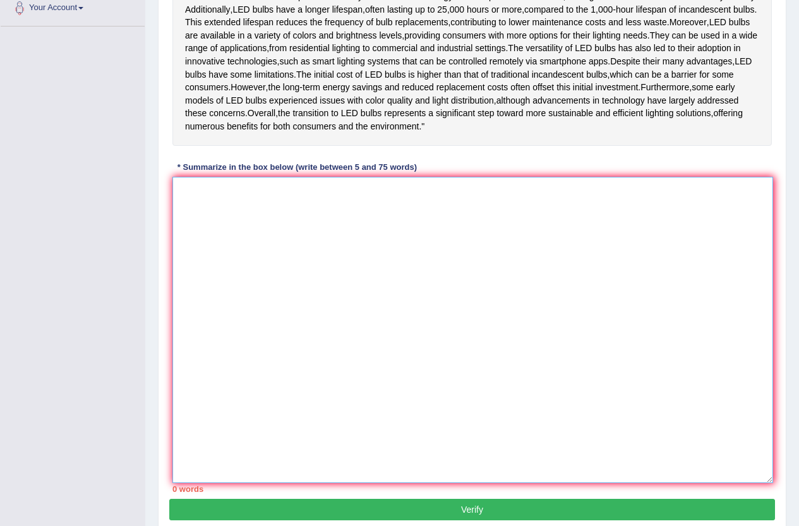
click at [214, 227] on textarea at bounding box center [472, 330] width 601 height 306
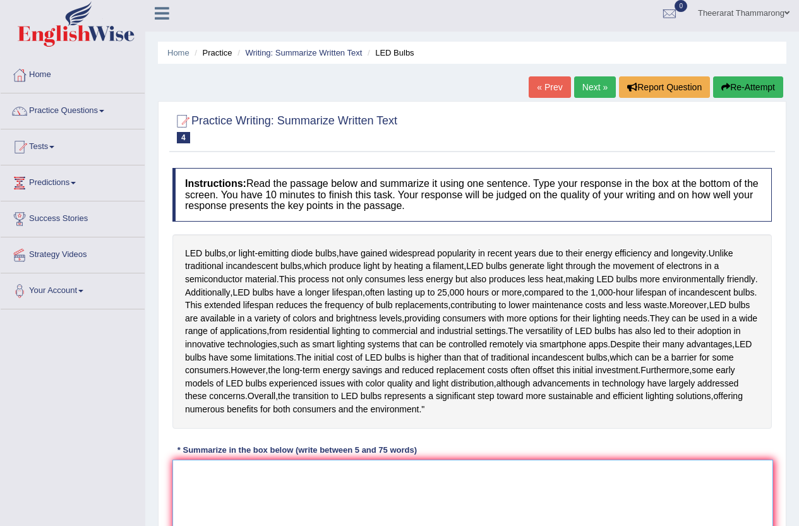
scroll to position [0, 0]
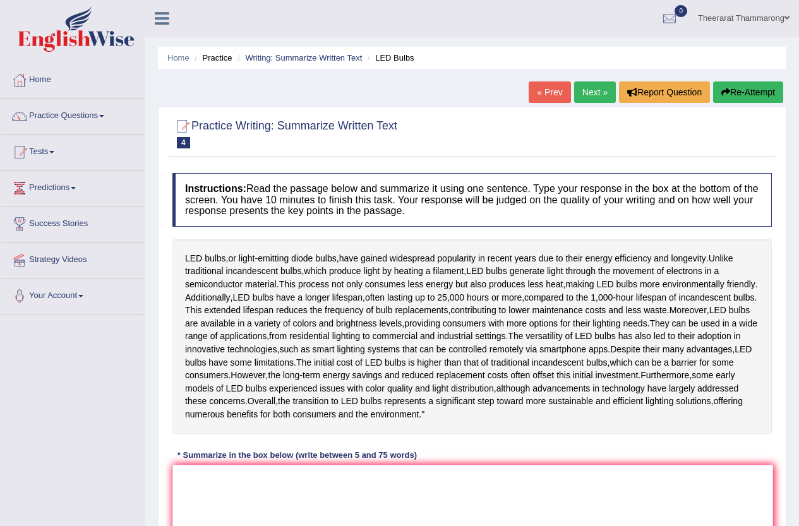
click at [720, 13] on link "Theerarat Thammarong" at bounding box center [743, 16] width 111 height 33
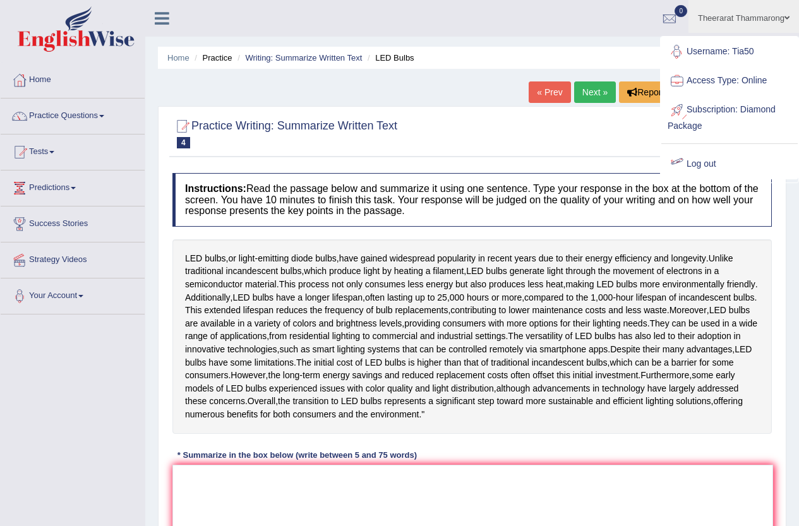
click at [694, 160] on link "Log out" at bounding box center [729, 164] width 136 height 29
